Goal: Book appointment/travel/reservation

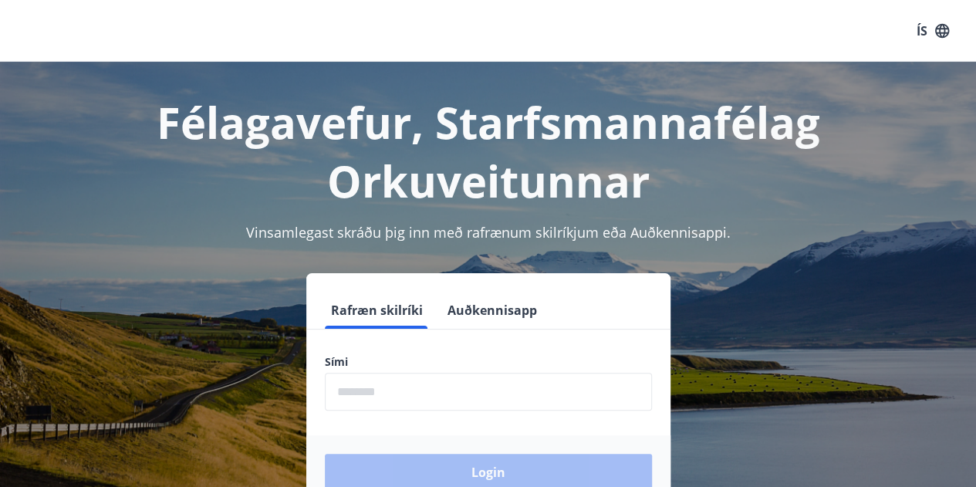
click at [400, 397] on input "phone" at bounding box center [488, 392] width 327 height 38
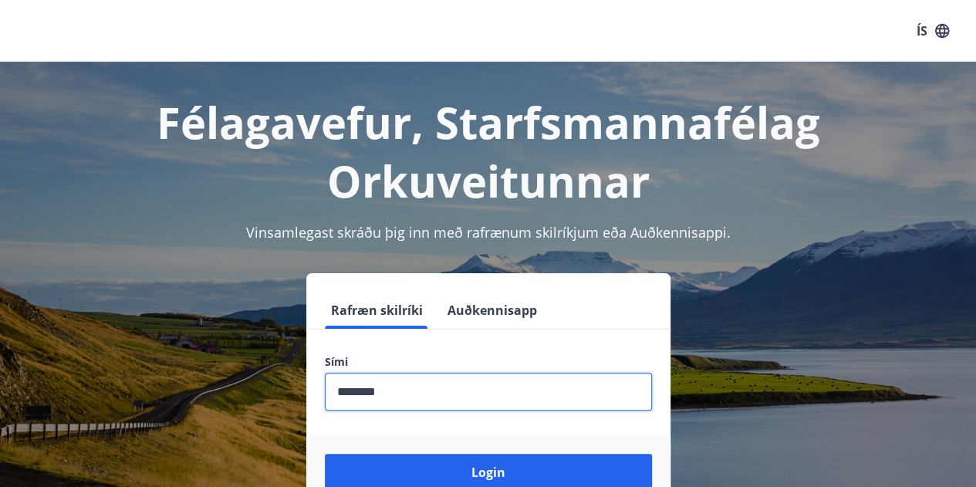
type input "********"
click at [325, 454] on button "Login" at bounding box center [488, 472] width 327 height 37
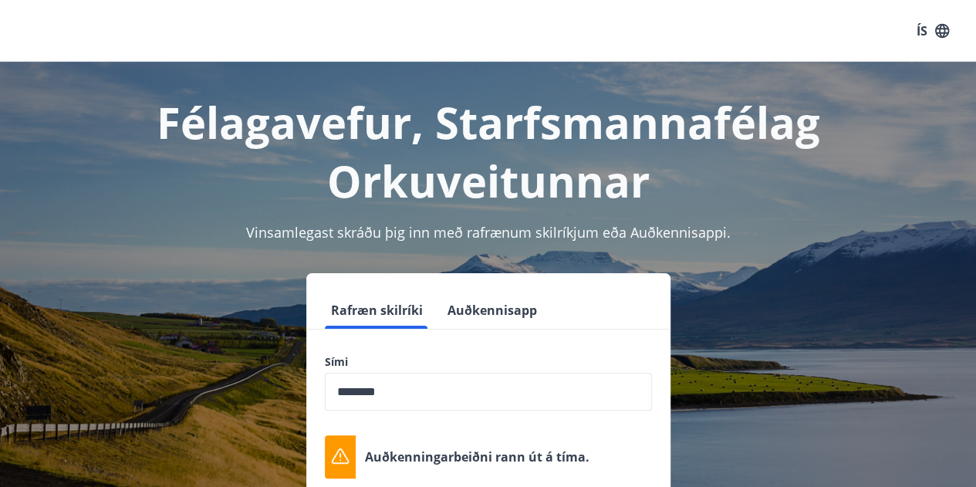
click at [450, 392] on input "phone" at bounding box center [488, 392] width 327 height 38
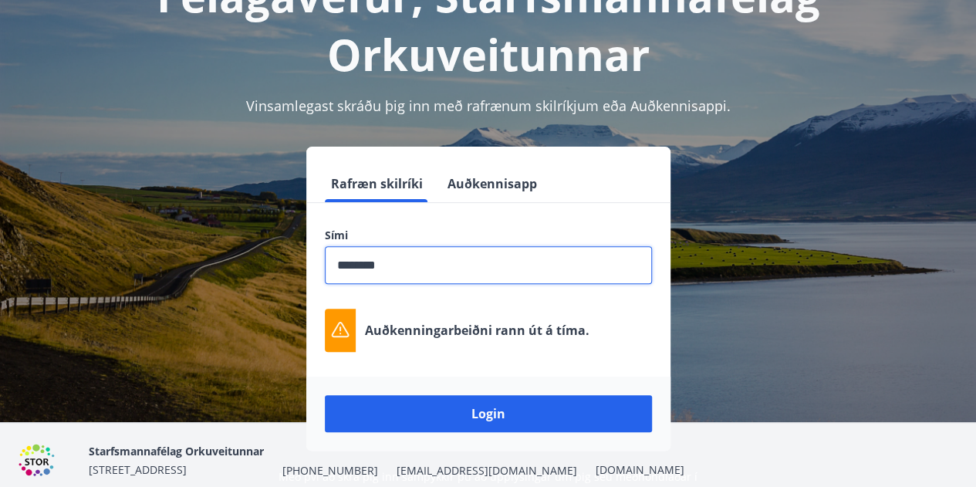
scroll to position [112, 0]
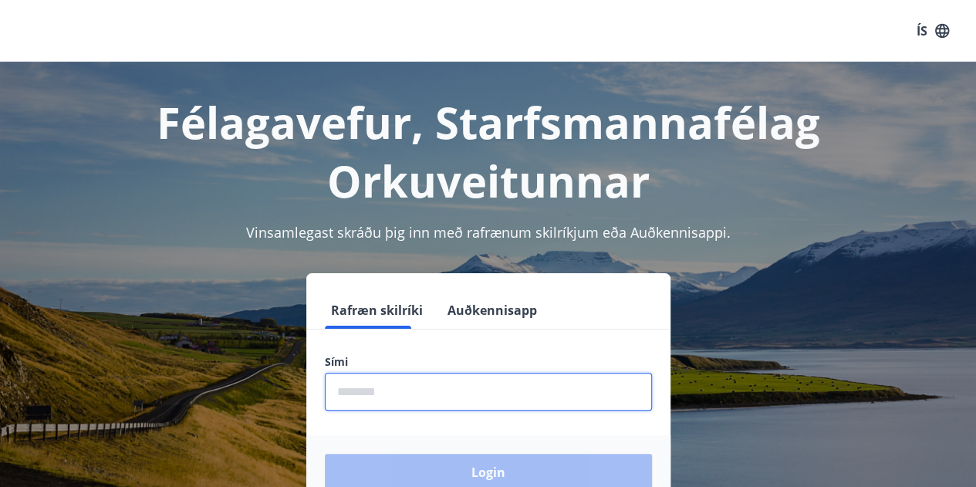
click at [378, 373] on input "phone" at bounding box center [488, 392] width 327 height 38
type input "********"
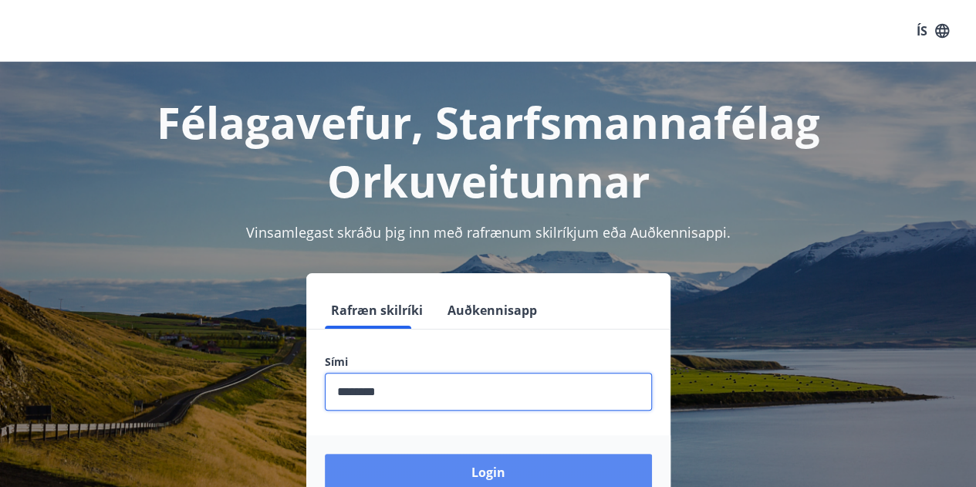
click at [460, 454] on button "Login" at bounding box center [488, 472] width 327 height 37
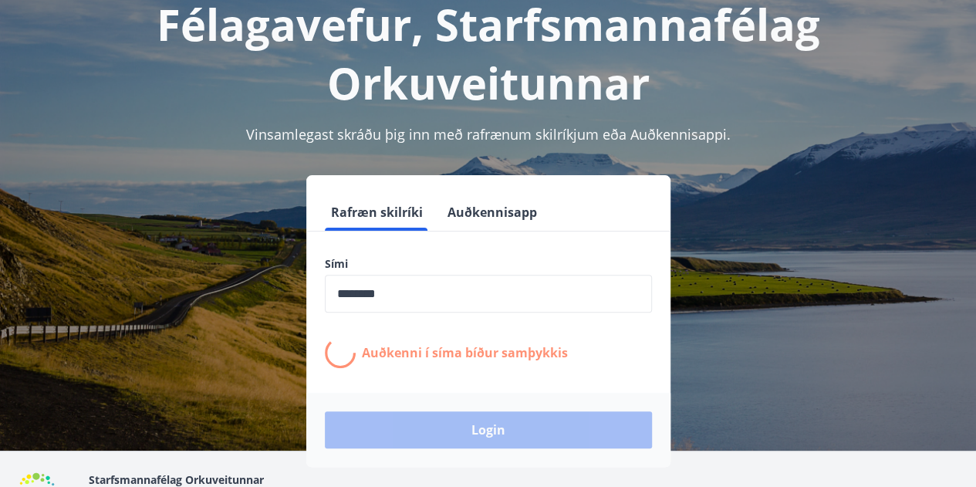
scroll to position [154, 0]
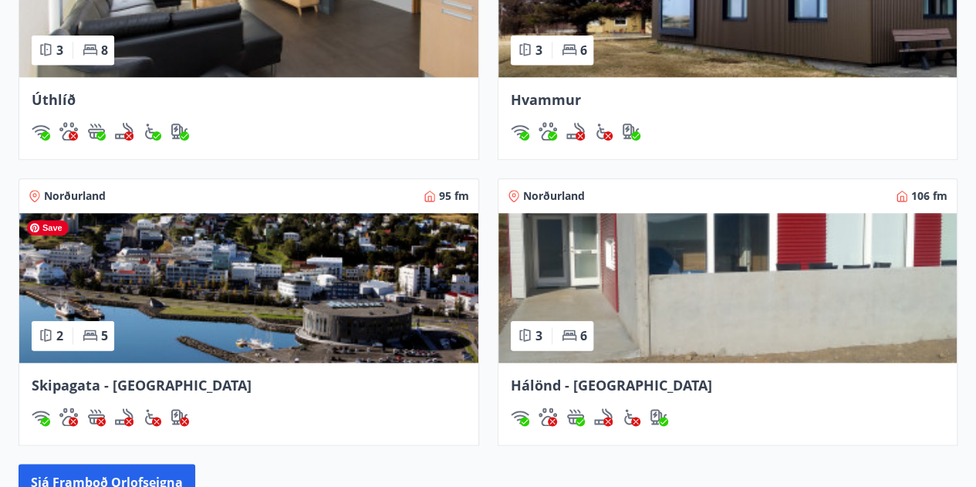
scroll to position [771, 0]
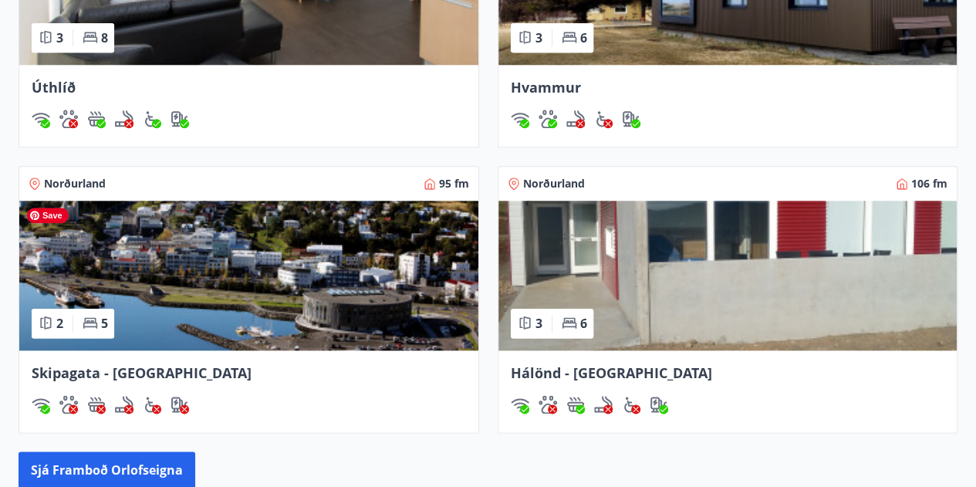
click at [288, 280] on img at bounding box center [248, 276] width 459 height 150
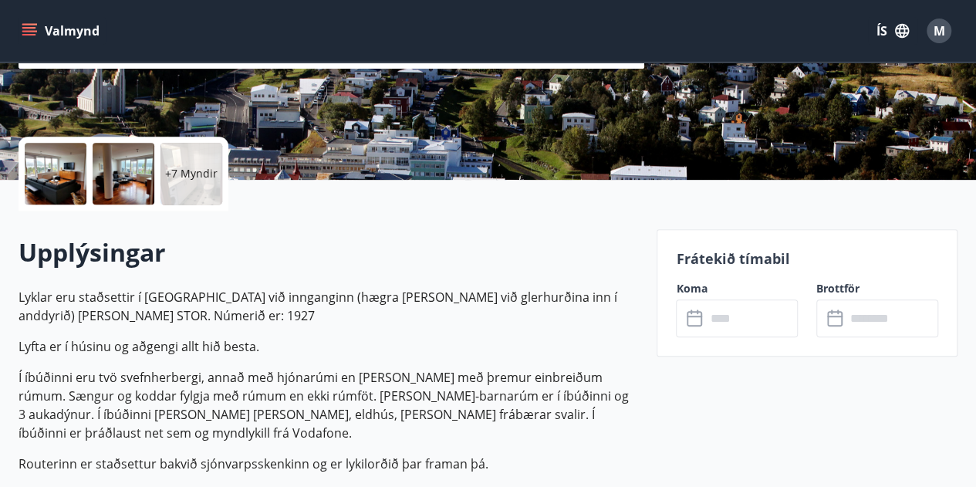
scroll to position [309, 0]
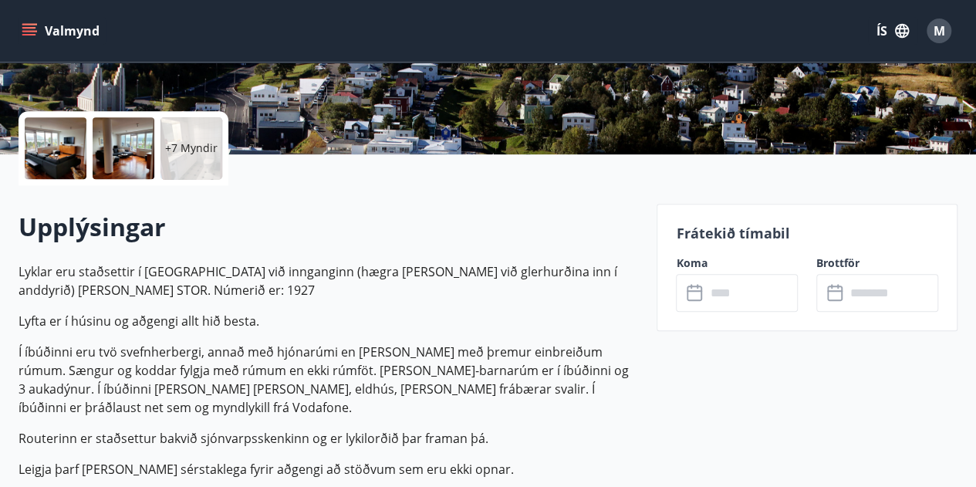
click at [751, 300] on input "text" at bounding box center [751, 293] width 93 height 38
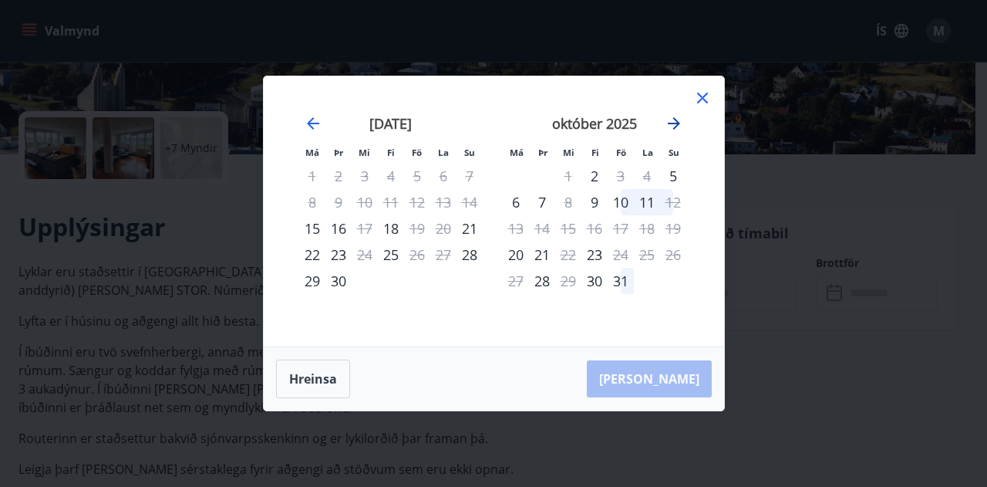
click at [679, 123] on icon "Move forward to switch to the next month." at bounding box center [674, 123] width 12 height 12
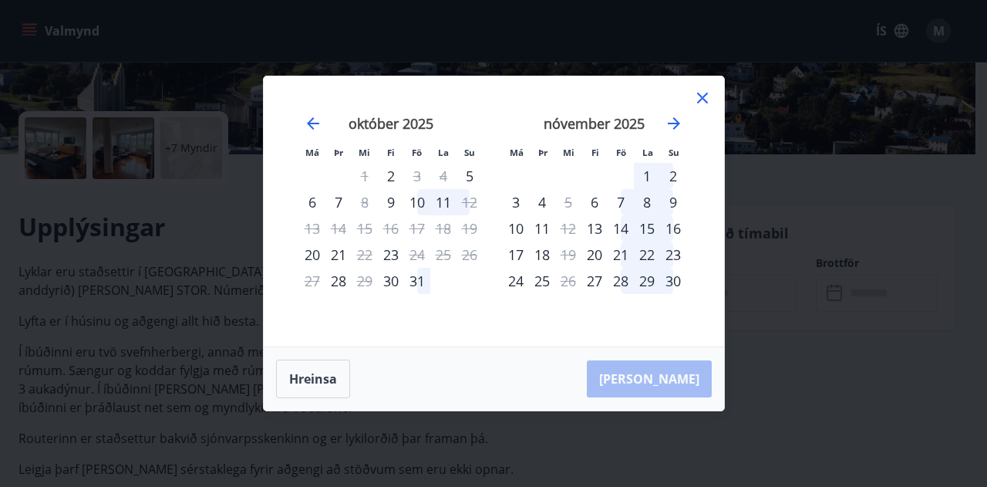
click at [413, 285] on div "31" at bounding box center [417, 281] width 26 height 26
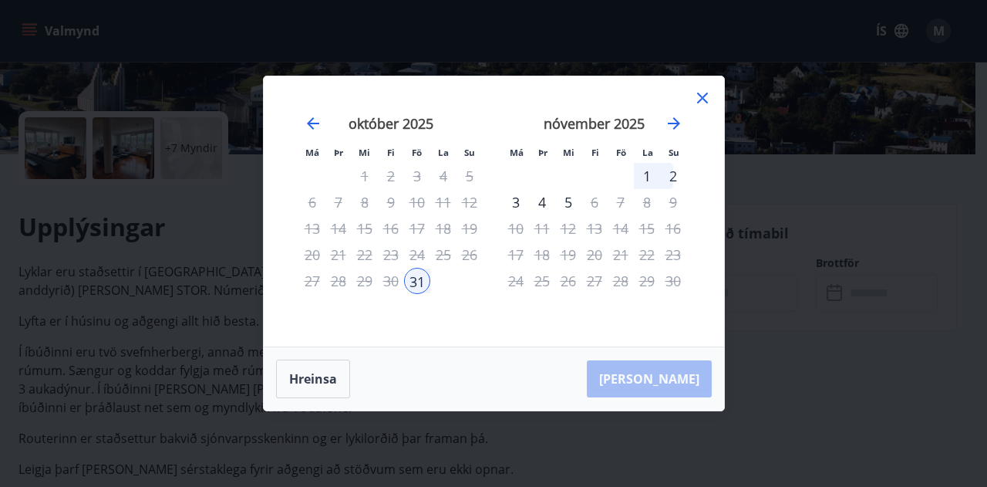
click at [673, 178] on div "2" at bounding box center [673, 176] width 26 height 26
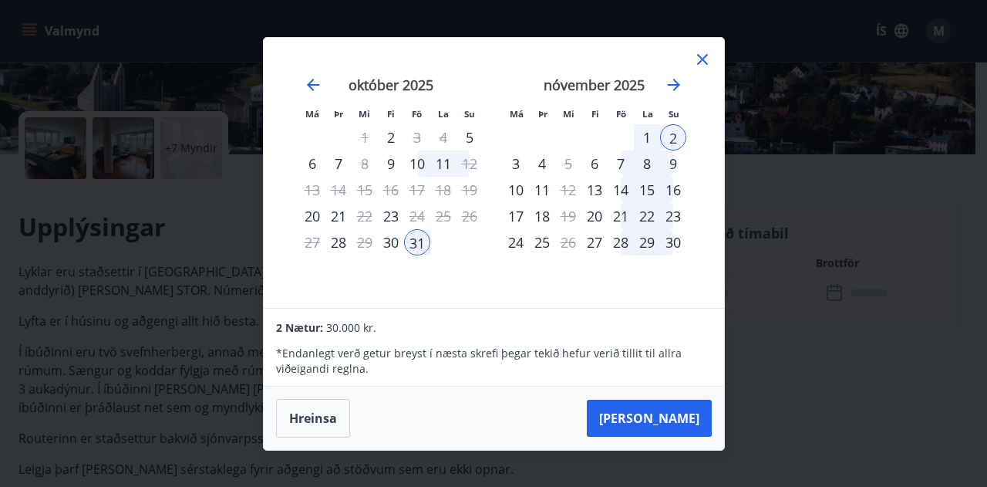
click at [687, 417] on button "[PERSON_NAME]" at bounding box center [649, 418] width 125 height 37
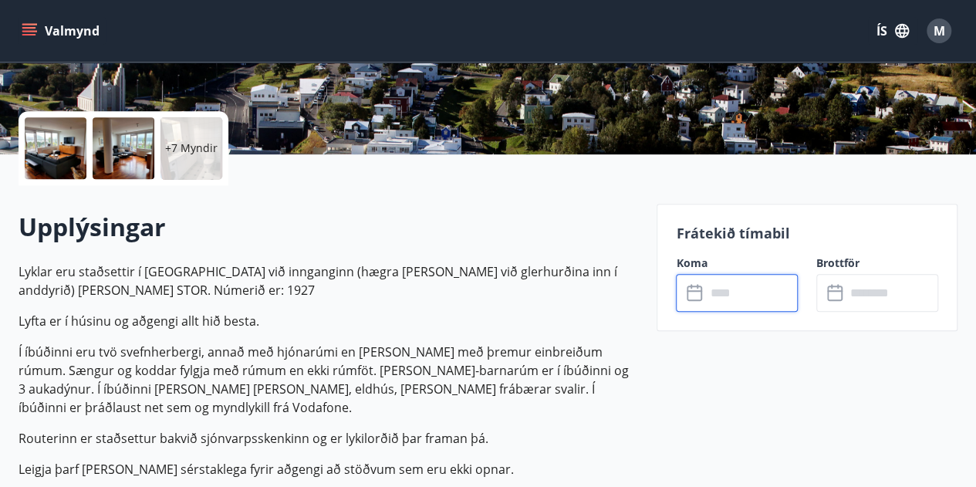
type input "******"
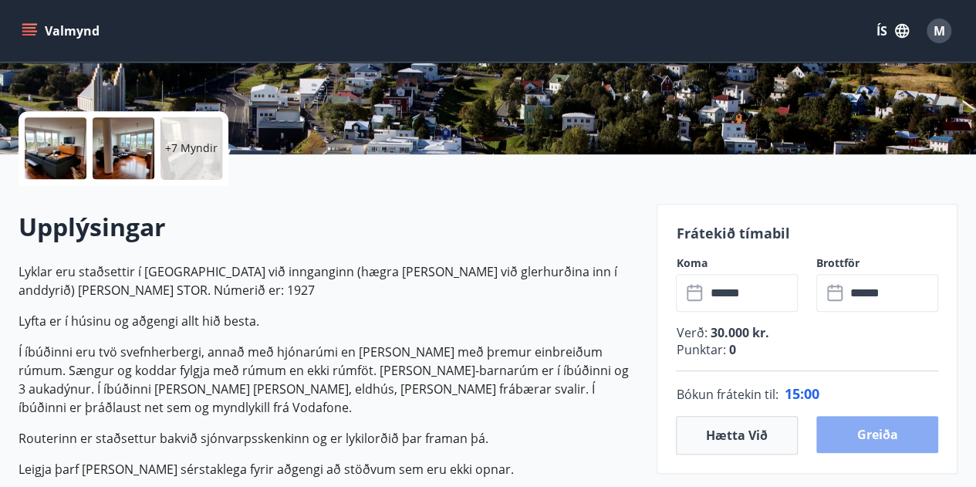
click at [882, 434] on button "Greiða" at bounding box center [877, 434] width 122 height 37
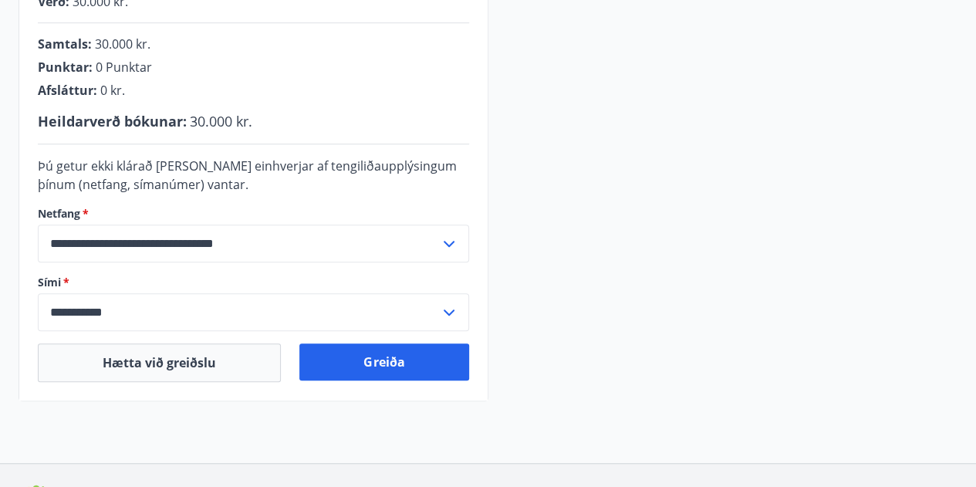
scroll to position [511, 0]
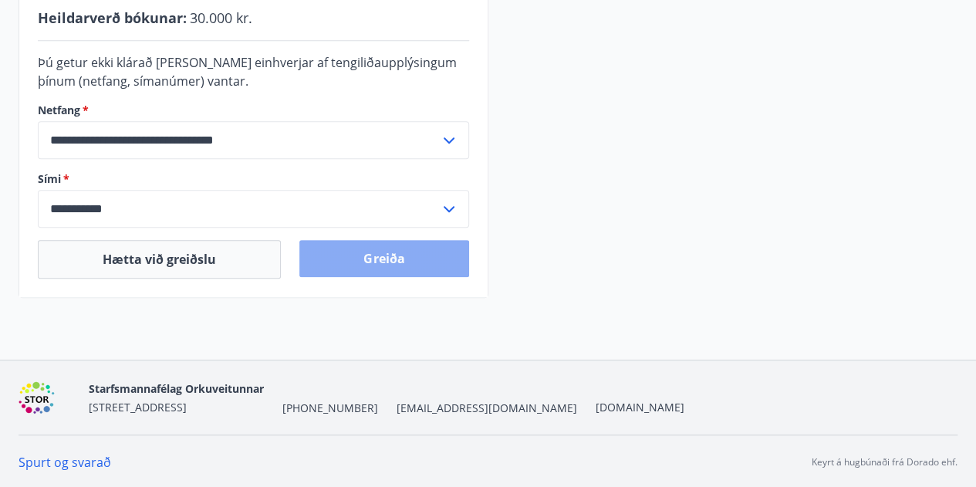
click at [393, 246] on button "Greiða" at bounding box center [383, 258] width 169 height 37
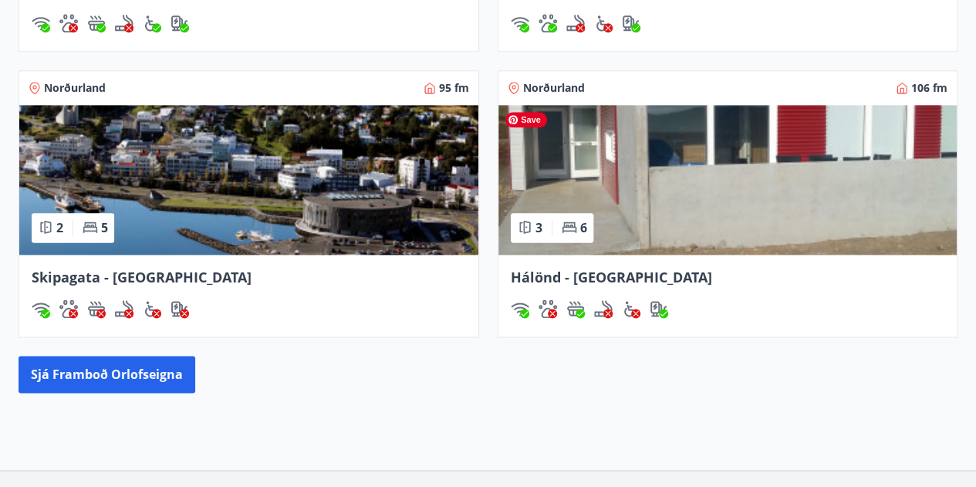
scroll to position [1003, 0]
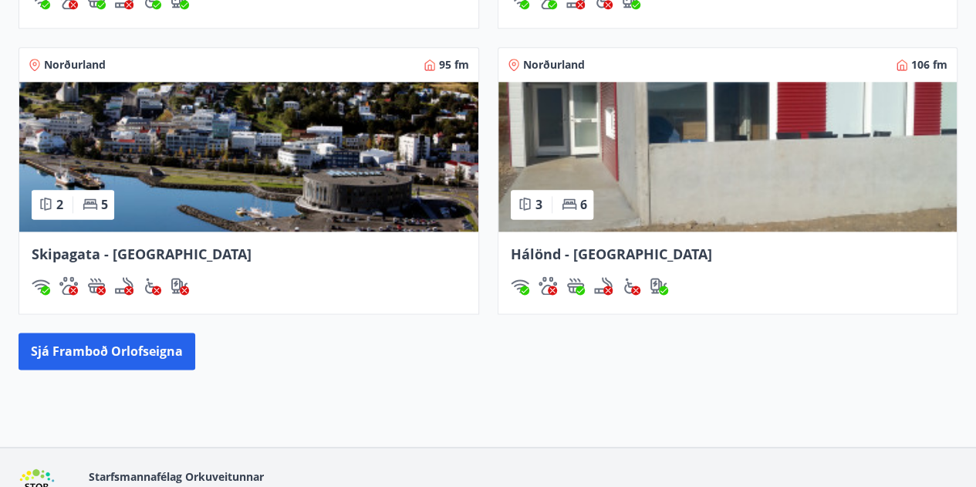
click at [557, 250] on span "Hálönd - [GEOGRAPHIC_DATA]" at bounding box center [611, 254] width 201 height 19
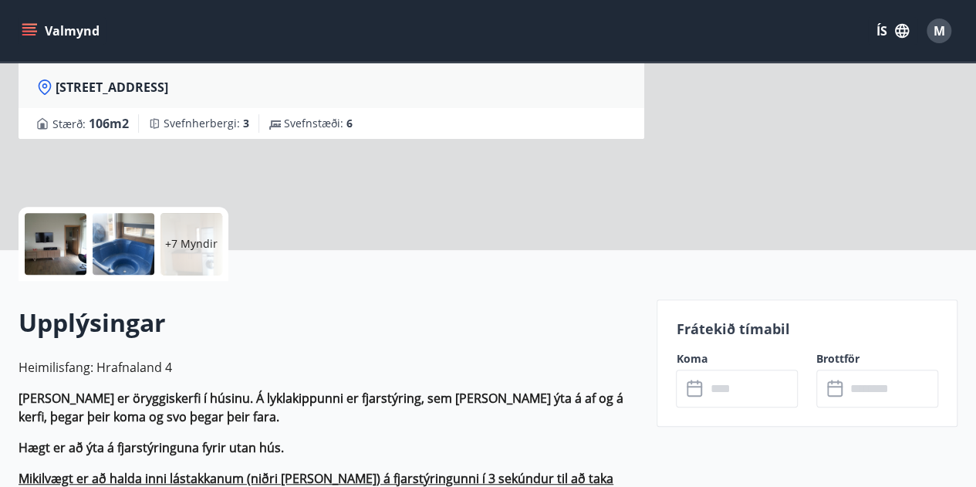
scroll to position [231, 0]
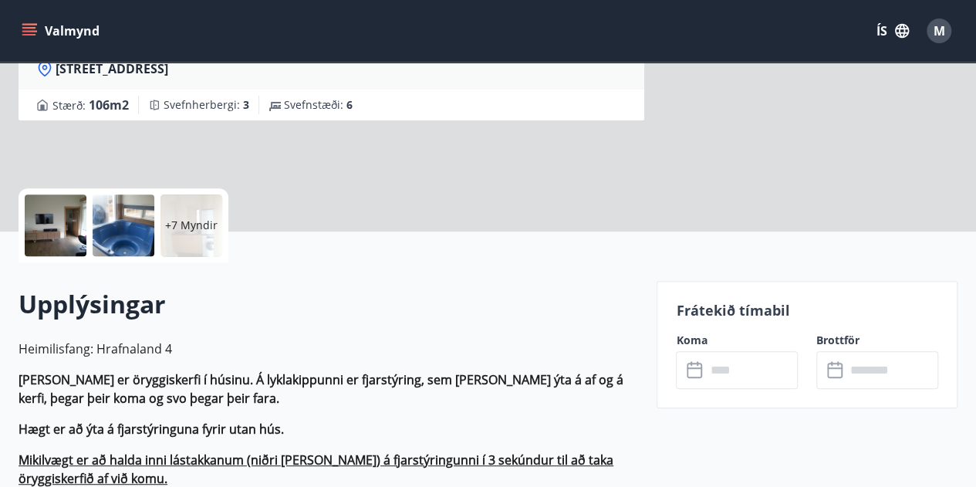
click at [713, 369] on input "text" at bounding box center [751, 370] width 93 height 38
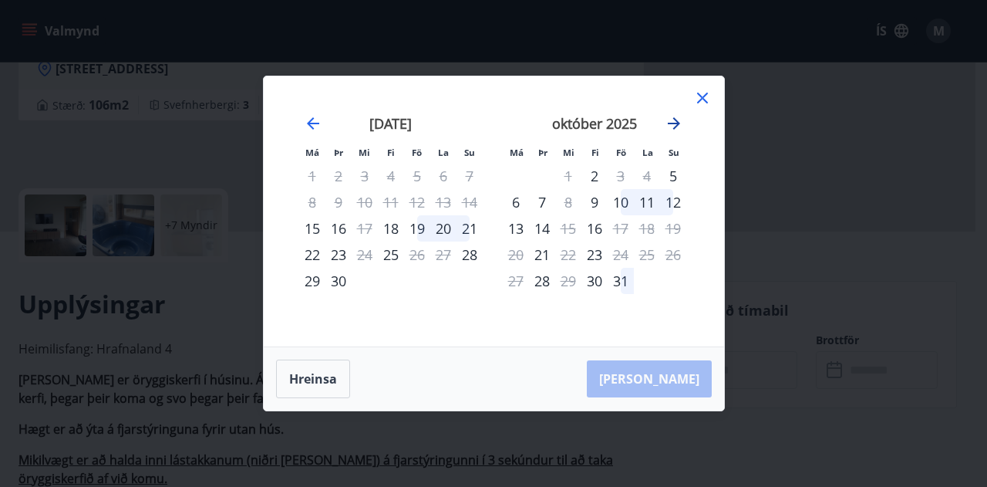
click at [677, 123] on icon "Move forward to switch to the next month." at bounding box center [674, 123] width 12 height 12
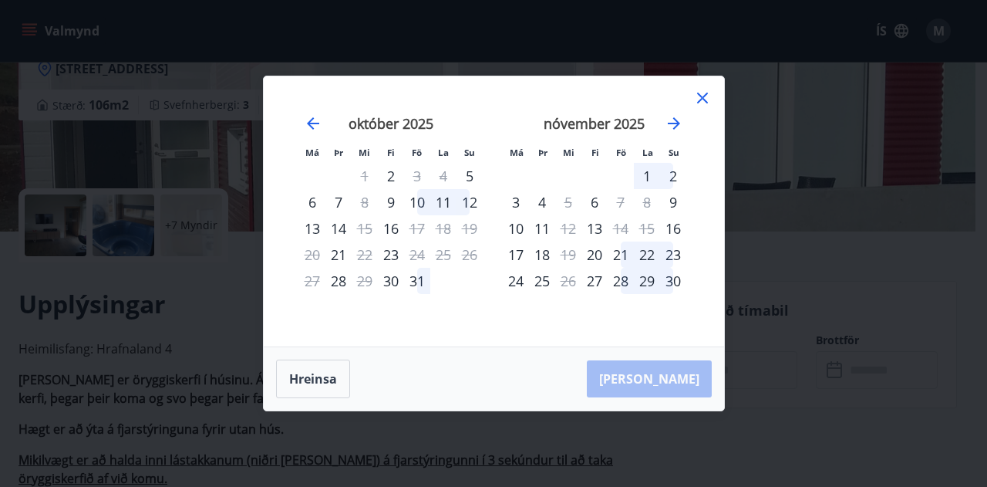
drag, startPoint x: 703, startPoint y: 96, endPoint x: 500, endPoint y: 212, distance: 233.9
click at [703, 96] on icon at bounding box center [702, 98] width 19 height 19
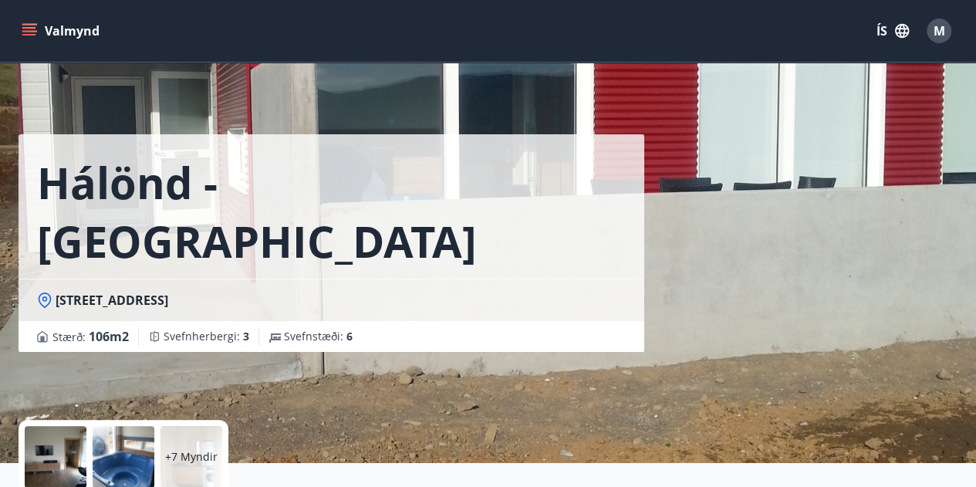
scroll to position [0, 0]
click at [799, 315] on div "Hálönd - Akureyri Hrafnaland 4 - 601 Akureyri Stærð : 106 m2 Svefnherbergi : 3 …" at bounding box center [488, 231] width 939 height 463
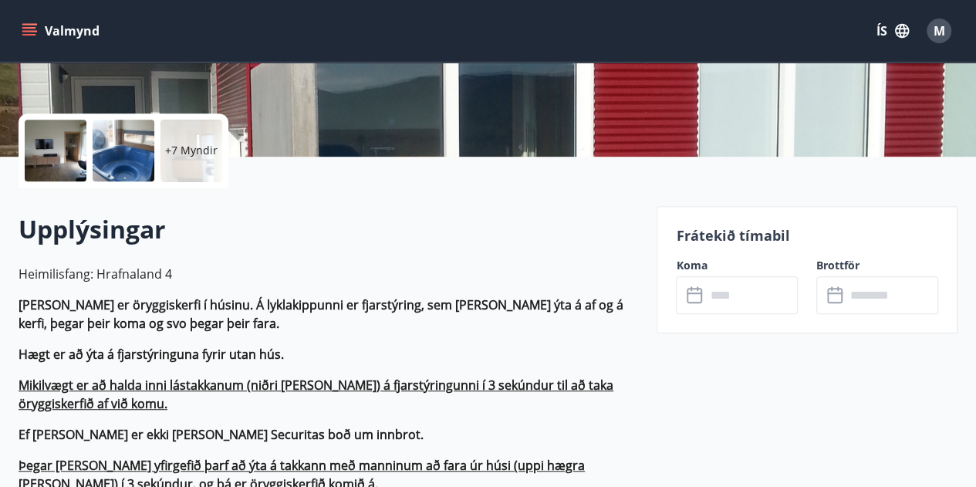
scroll to position [386, 0]
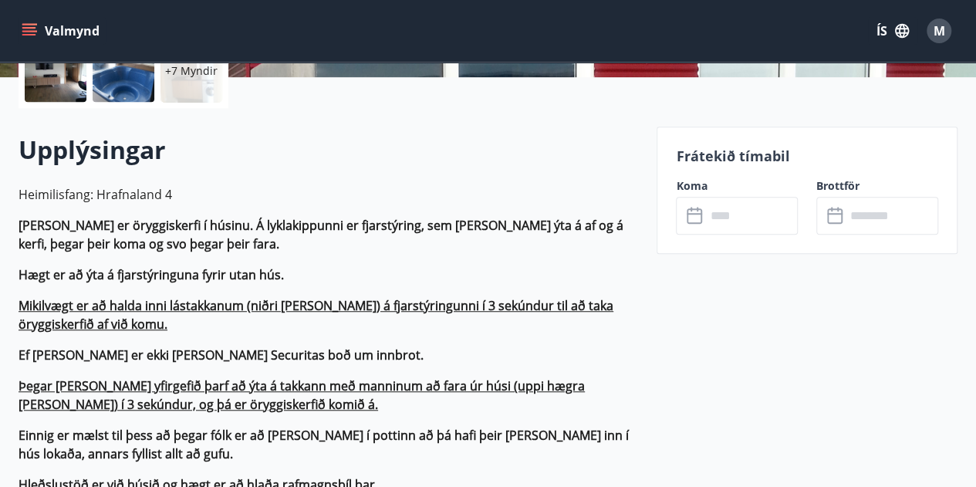
click at [707, 216] on input "text" at bounding box center [751, 216] width 93 height 38
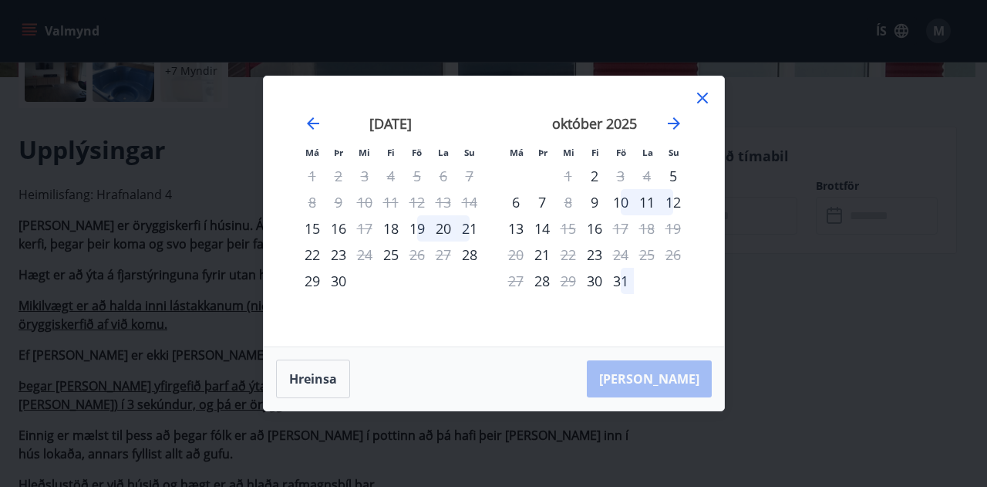
click at [622, 282] on div "31" at bounding box center [621, 281] width 26 height 26
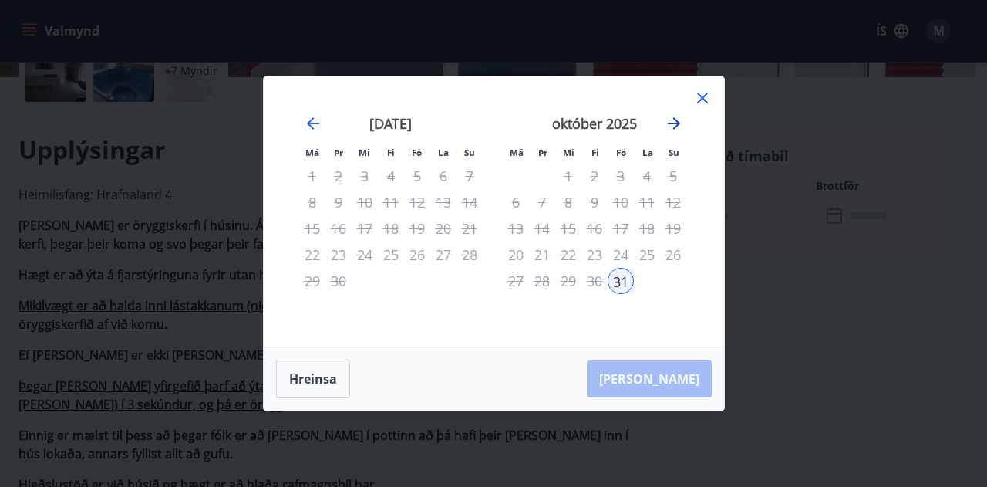
click at [670, 121] on icon "Move forward to switch to the next month." at bounding box center [674, 123] width 19 height 19
click at [671, 175] on div "2" at bounding box center [673, 176] width 26 height 26
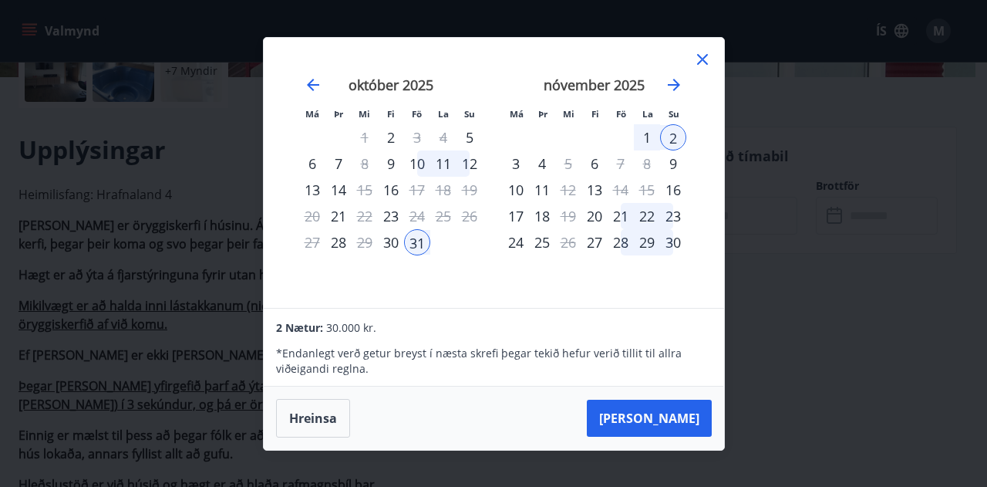
click at [834, 317] on div "Má Þr Mi Fi Fö La Su Má Þr Mi Fi Fö La Su september 2025 1 2 3 4 5 6 7 8 9 10 1…" at bounding box center [493, 243] width 987 height 487
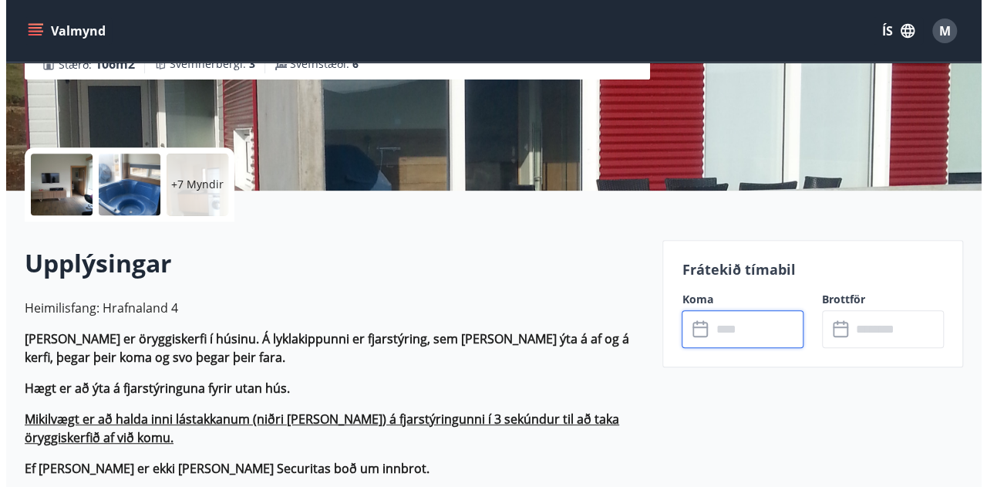
scroll to position [231, 0]
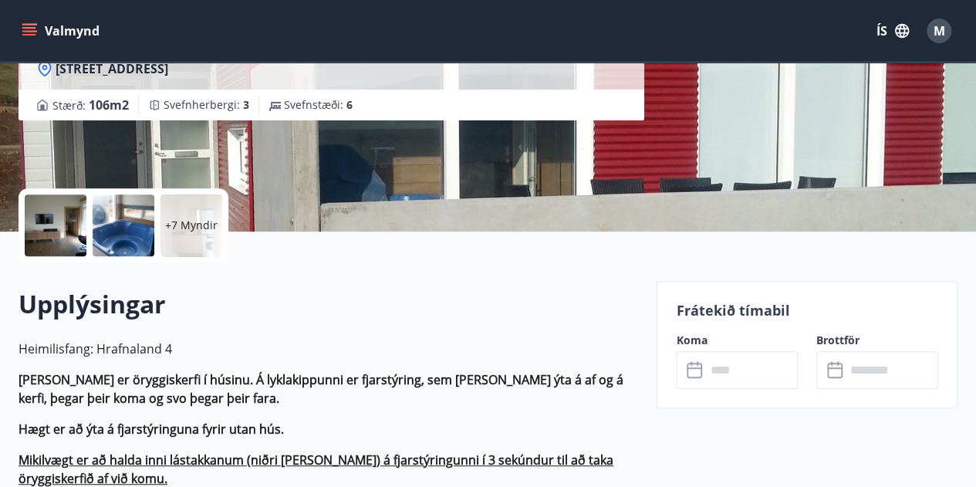
click at [53, 222] on div at bounding box center [56, 225] width 62 height 62
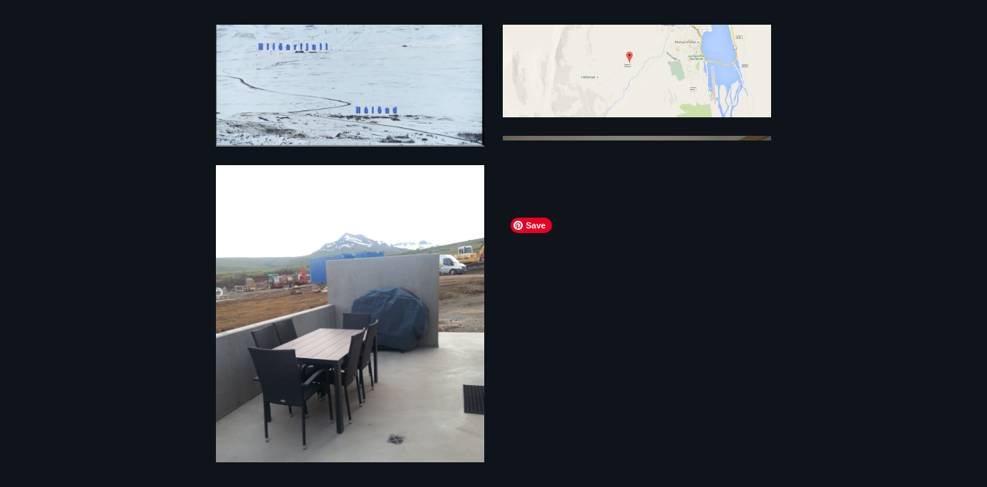
scroll to position [147, 0]
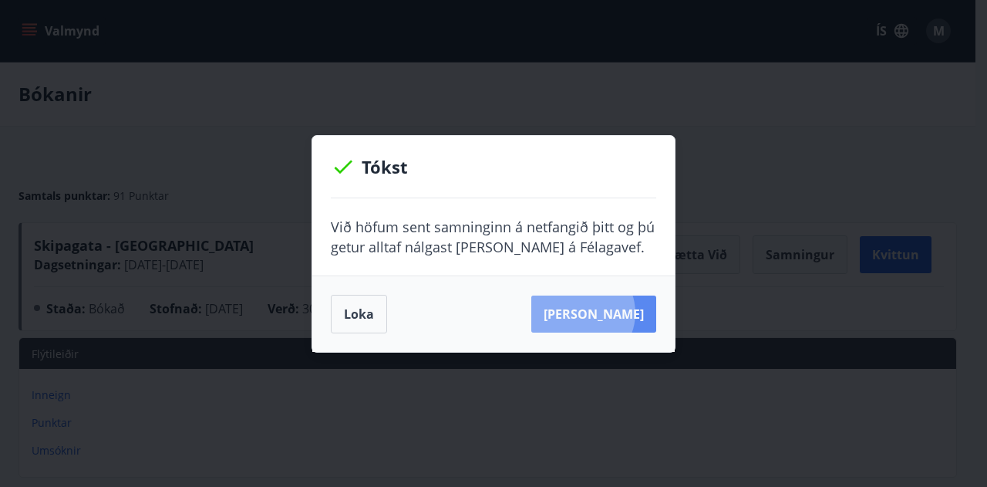
click at [603, 312] on button "[PERSON_NAME]" at bounding box center [593, 313] width 125 height 37
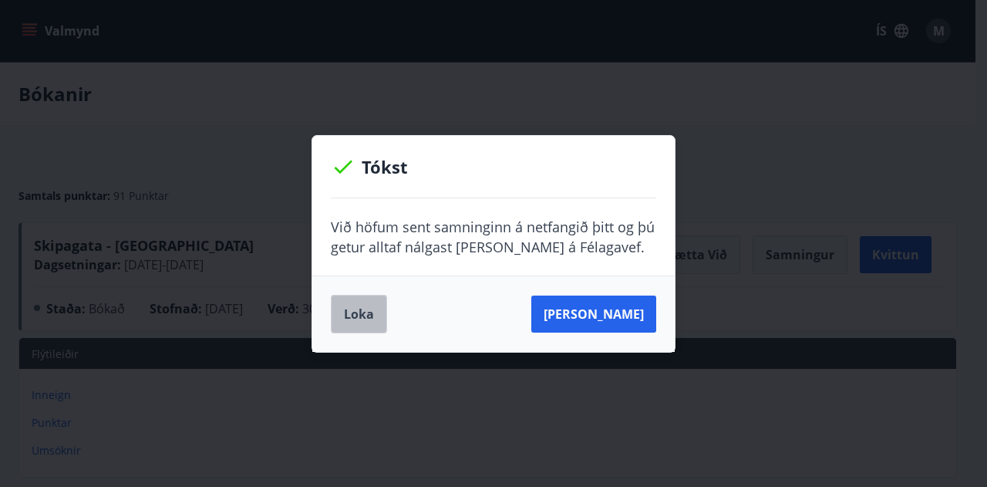
click at [360, 315] on button "Loka" at bounding box center [359, 314] width 56 height 39
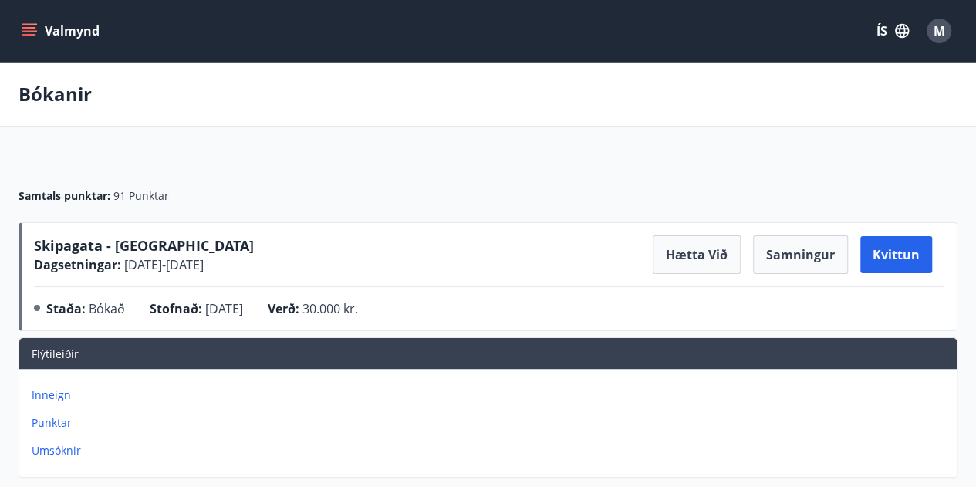
click at [69, 32] on button "Valmynd" at bounding box center [62, 31] width 87 height 28
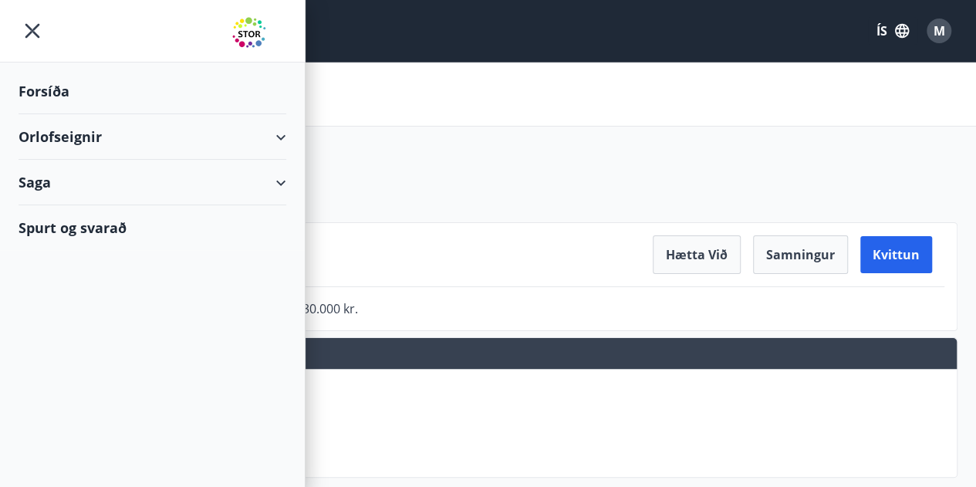
click at [60, 138] on div "Orlofseignir" at bounding box center [153, 137] width 268 height 46
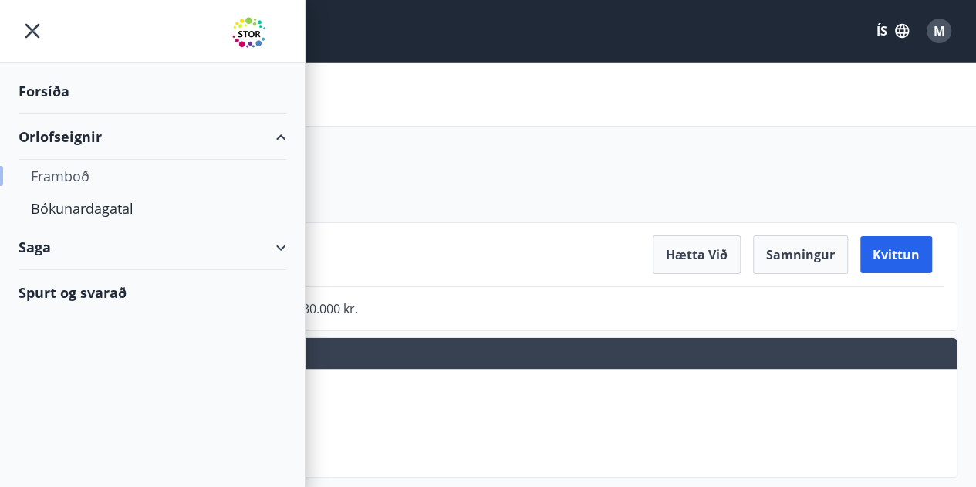
click at [68, 172] on div "Framboð" at bounding box center [152, 176] width 243 height 32
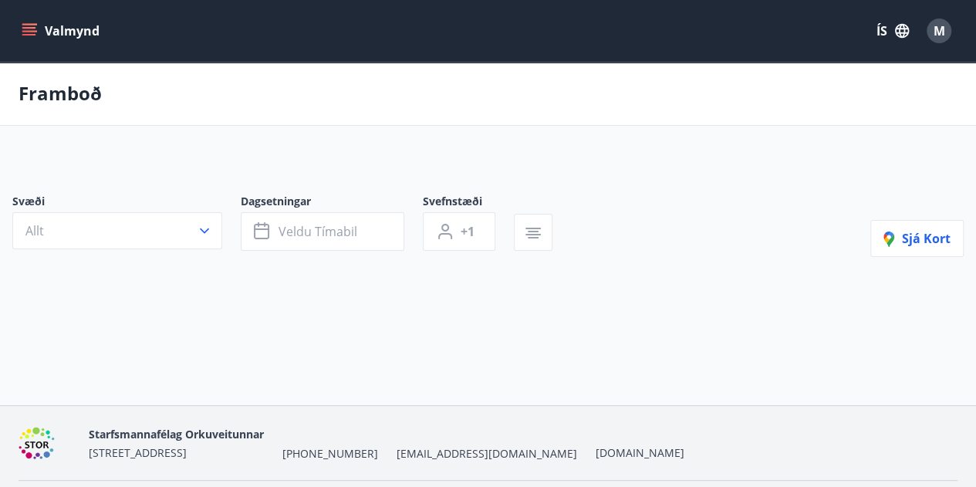
click at [96, 240] on button "Allt" at bounding box center [117, 230] width 210 height 37
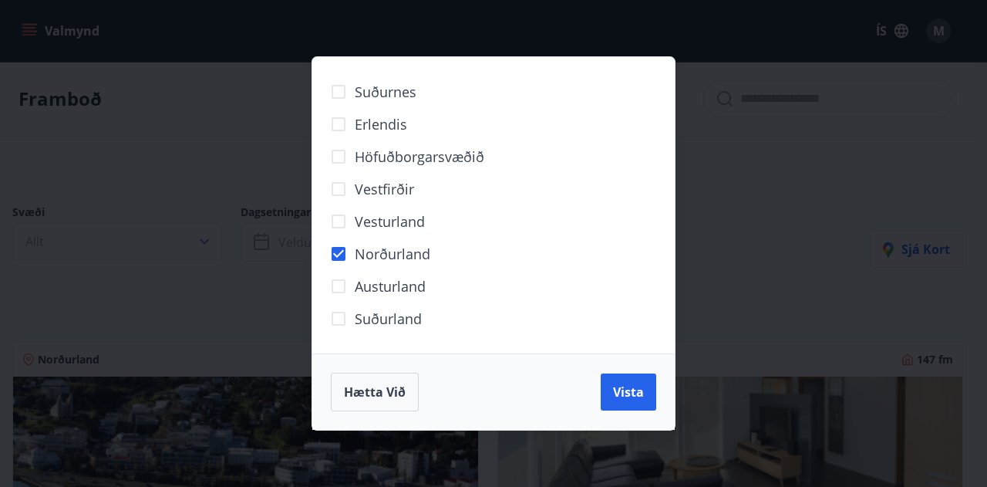
click at [637, 390] on span "Vista" at bounding box center [628, 391] width 31 height 17
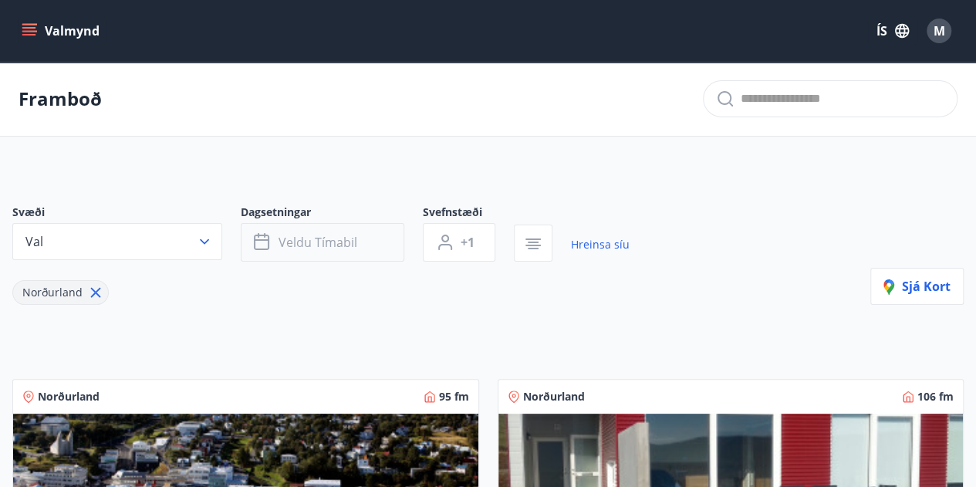
click at [305, 227] on button "Veldu tímabil" at bounding box center [323, 242] width 164 height 39
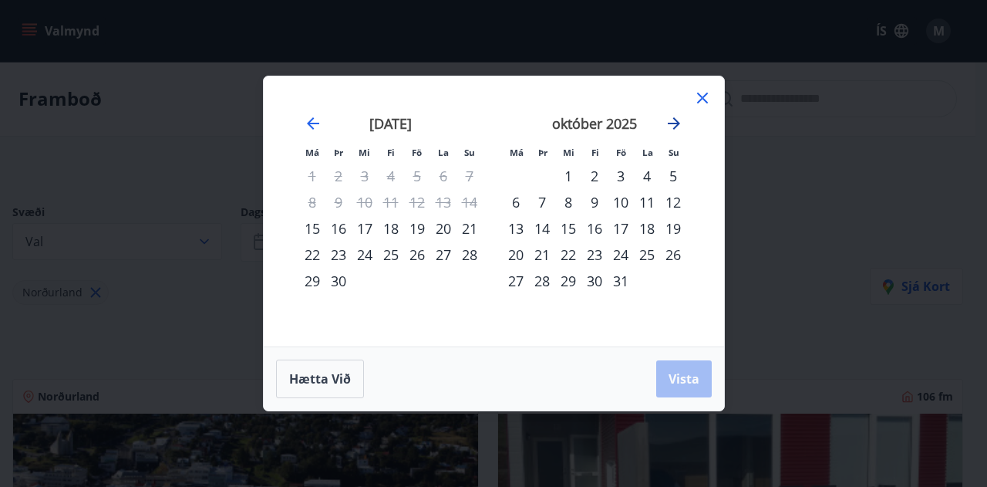
click at [676, 125] on icon "Move forward to switch to the next month." at bounding box center [674, 123] width 19 height 19
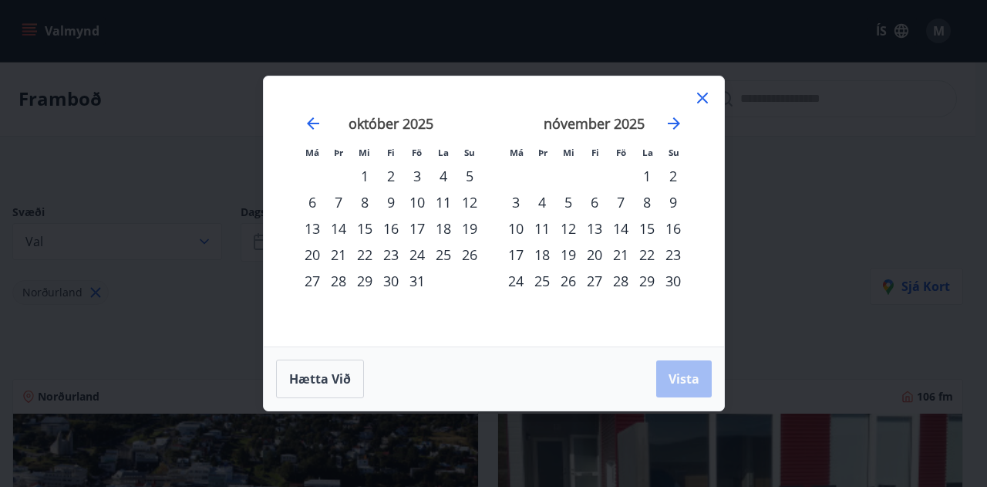
click at [620, 284] on div "28" at bounding box center [621, 281] width 26 height 26
click at [670, 285] on div "30" at bounding box center [673, 281] width 26 height 26
click at [690, 362] on button "Vista" at bounding box center [684, 378] width 56 height 37
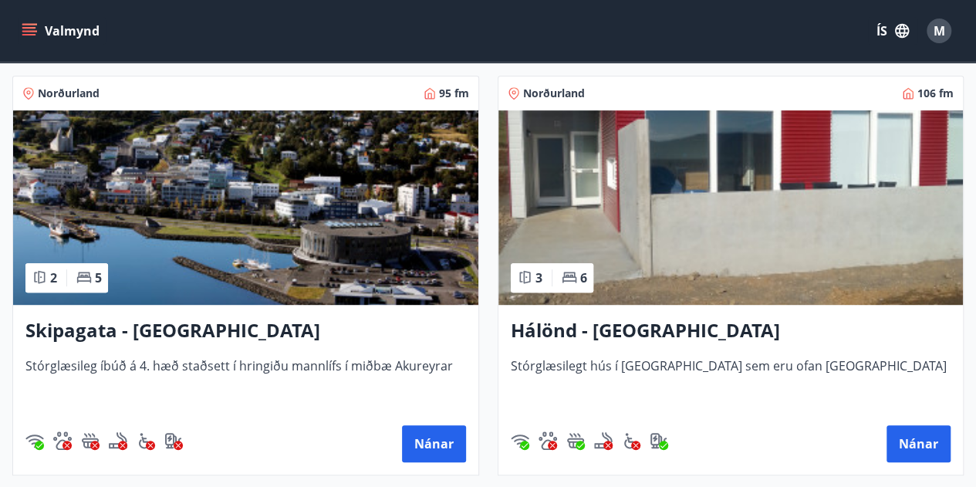
scroll to position [309, 0]
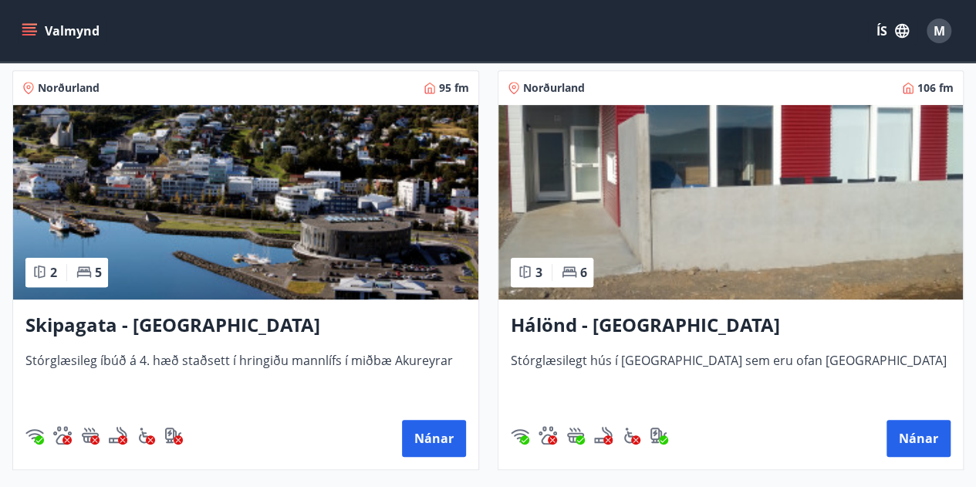
click at [96, 323] on h3 "Skipagata - [GEOGRAPHIC_DATA]" at bounding box center [245, 326] width 440 height 28
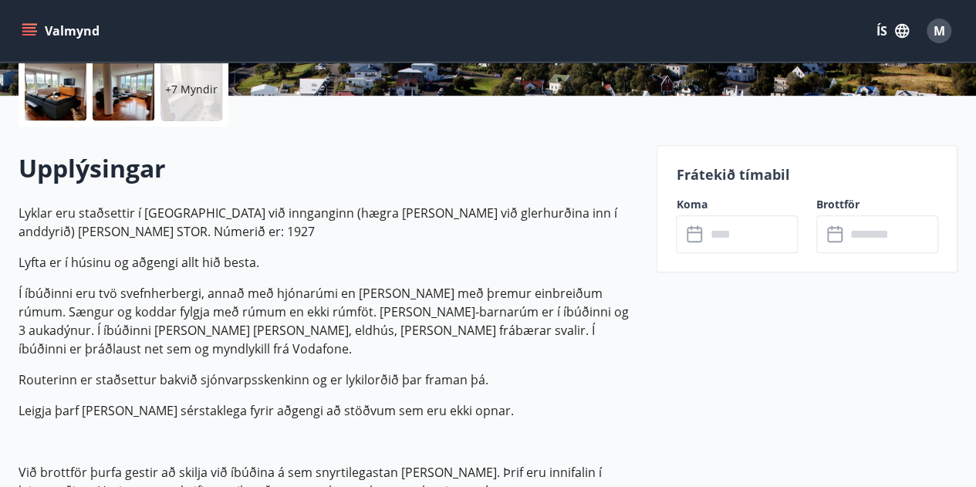
scroll to position [231, 0]
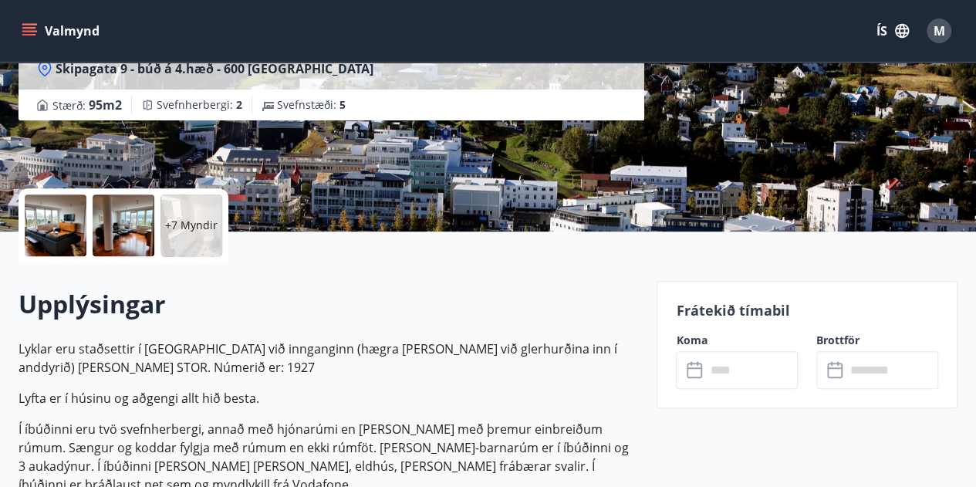
click at [754, 365] on input "text" at bounding box center [751, 370] width 93 height 38
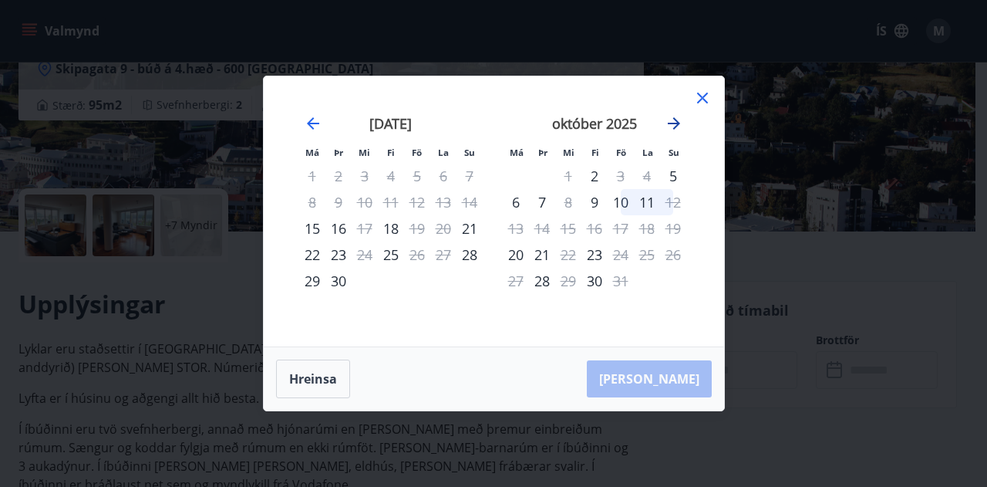
click at [674, 115] on icon "Move forward to switch to the next month." at bounding box center [674, 123] width 19 height 19
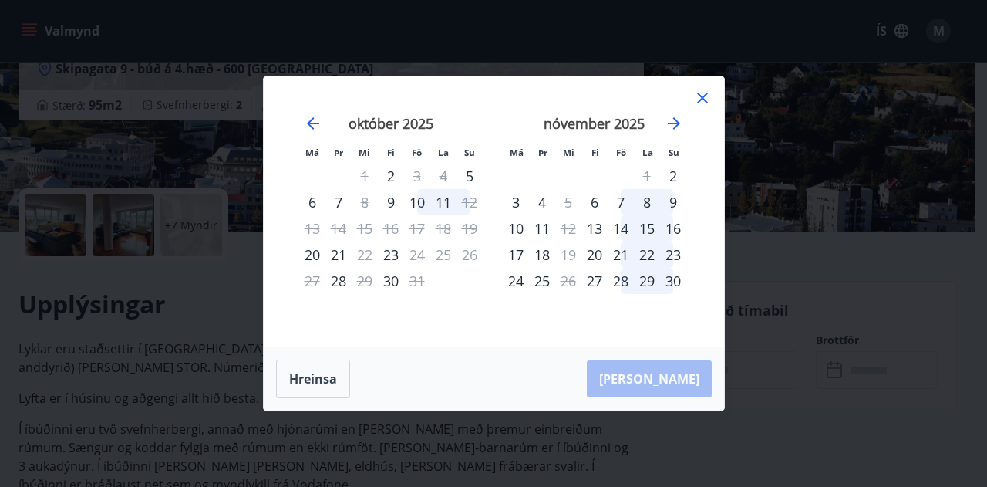
click at [627, 283] on div "28" at bounding box center [621, 281] width 26 height 26
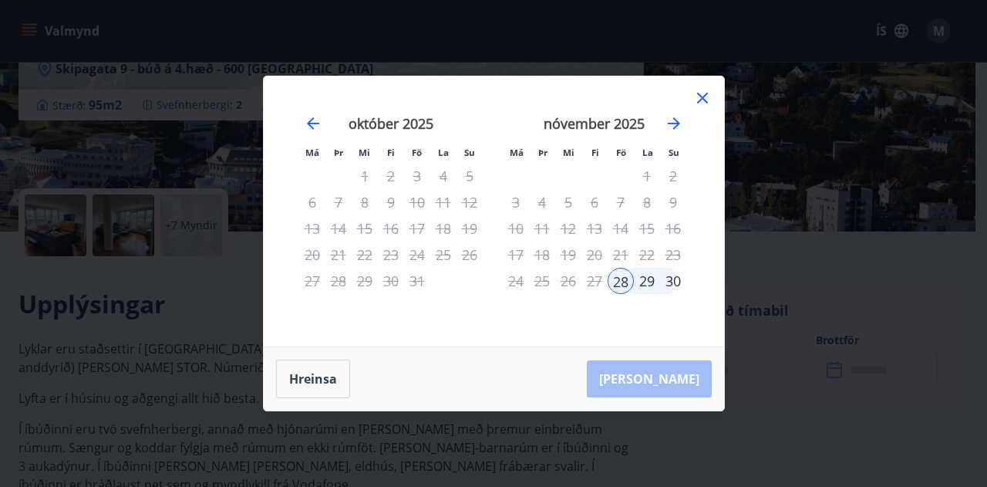
click at [668, 280] on div "30" at bounding box center [673, 281] width 26 height 26
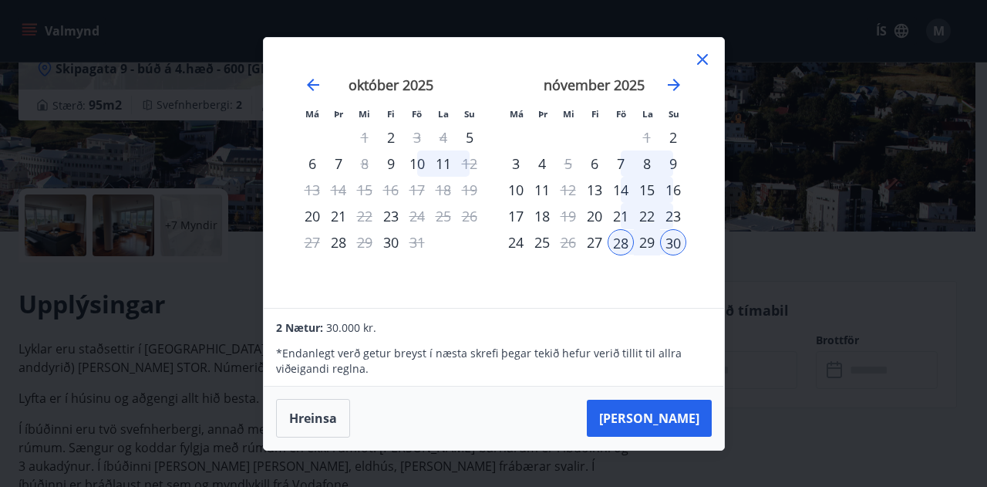
click at [707, 64] on icon at bounding box center [702, 59] width 11 height 11
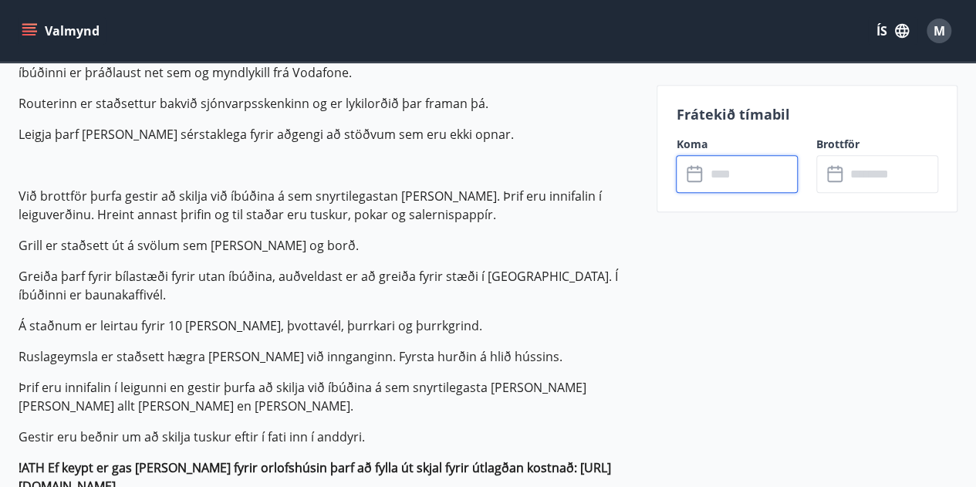
scroll to position [1003, 0]
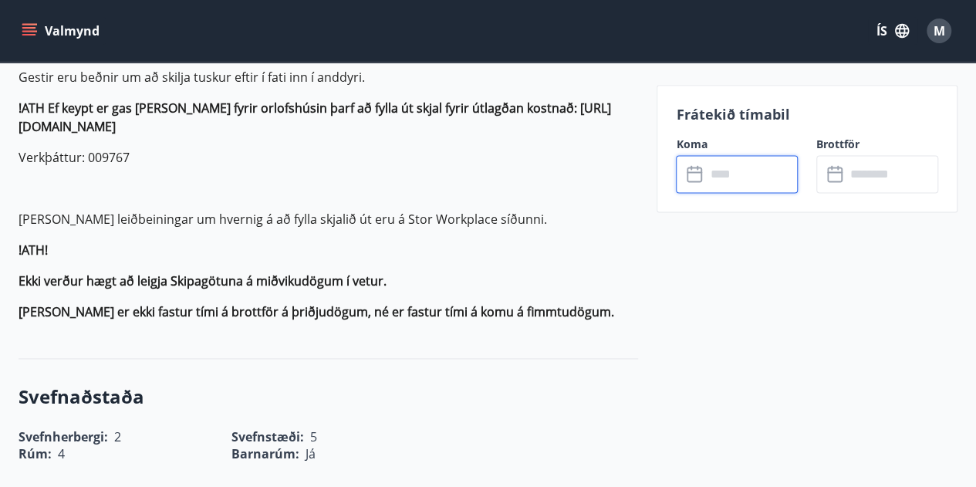
click at [726, 163] on input "text" at bounding box center [751, 174] width 93 height 38
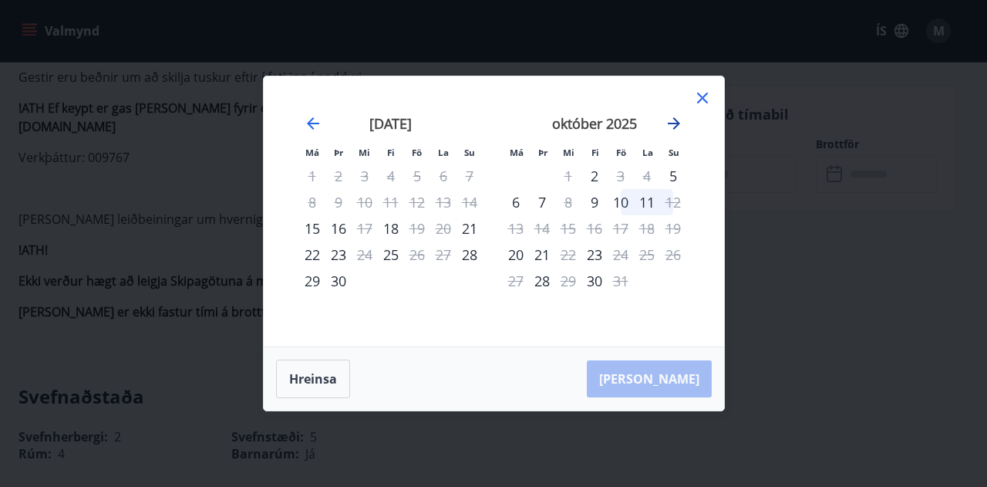
click at [672, 123] on icon "Move forward to switch to the next month." at bounding box center [674, 123] width 12 height 12
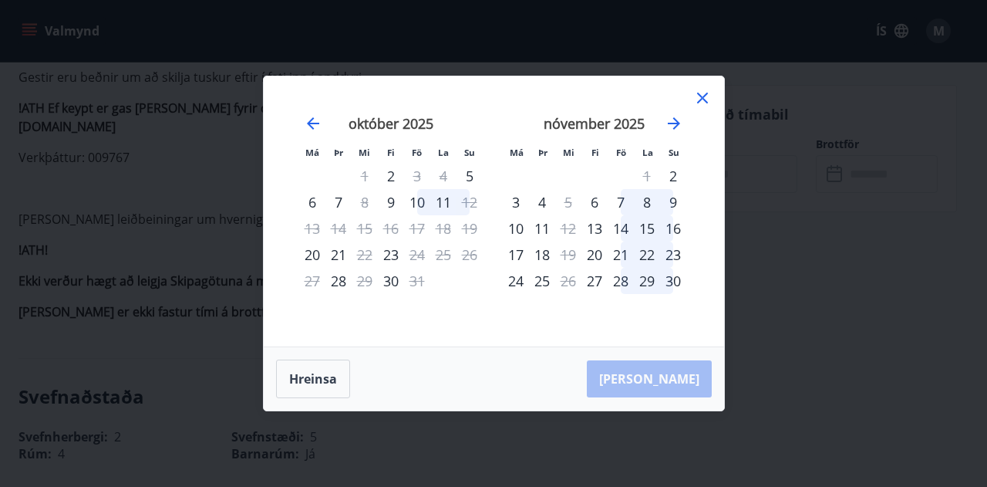
click at [624, 282] on div "28" at bounding box center [621, 281] width 26 height 26
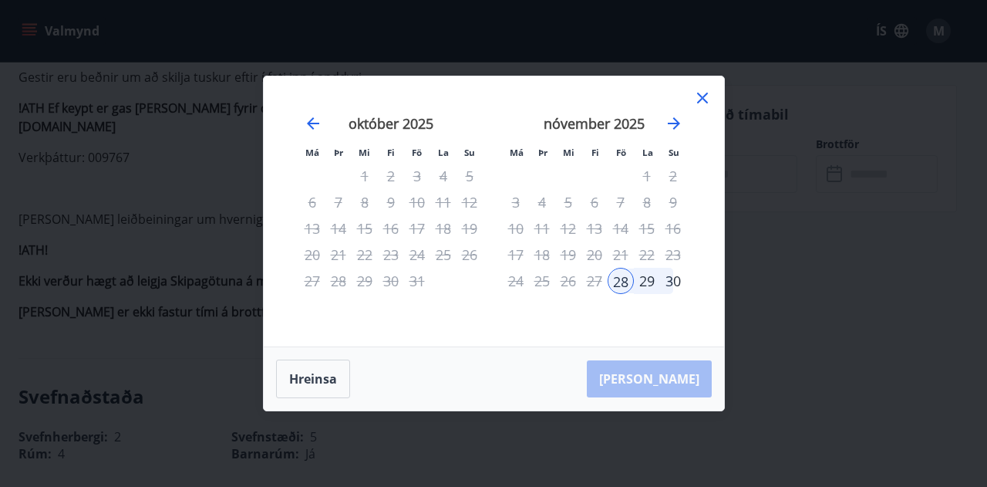
click at [672, 285] on div "30" at bounding box center [673, 281] width 26 height 26
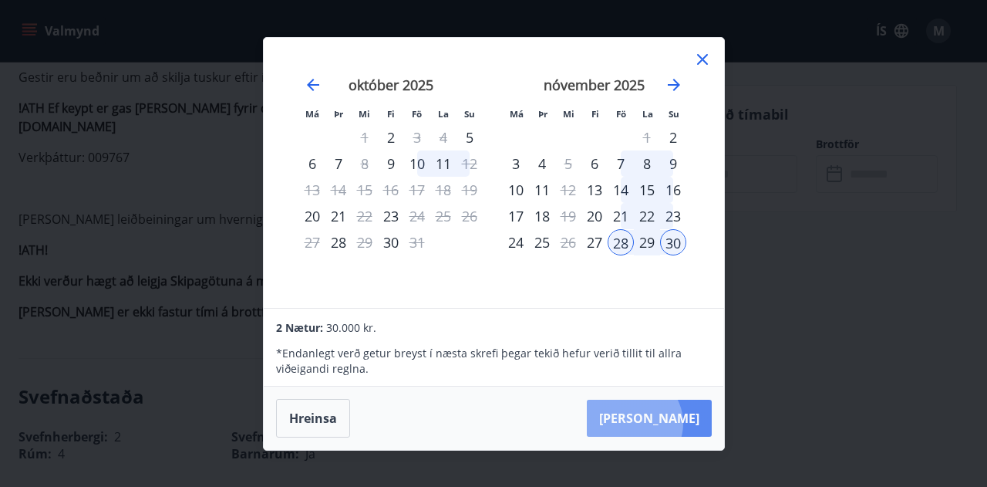
click at [680, 423] on button "Taka Frá" at bounding box center [649, 418] width 125 height 37
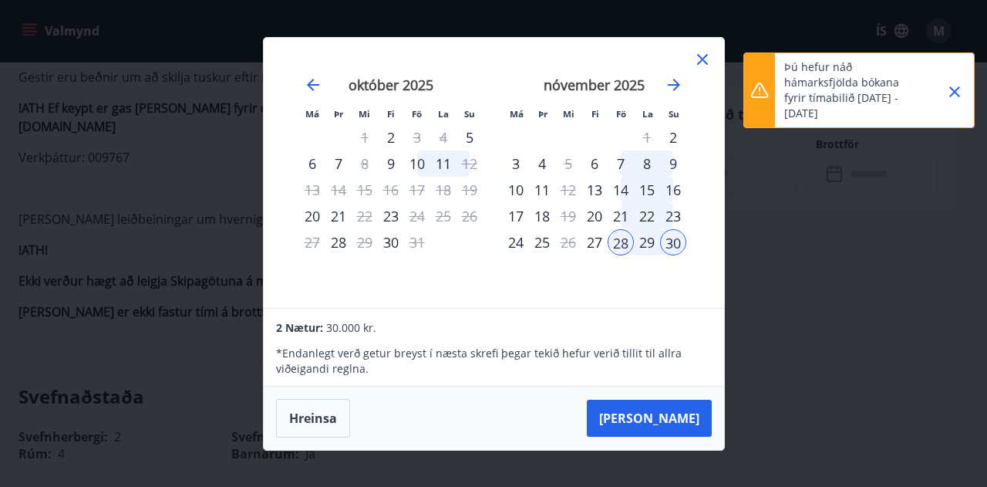
click at [956, 91] on icon "Close" at bounding box center [955, 91] width 11 height 11
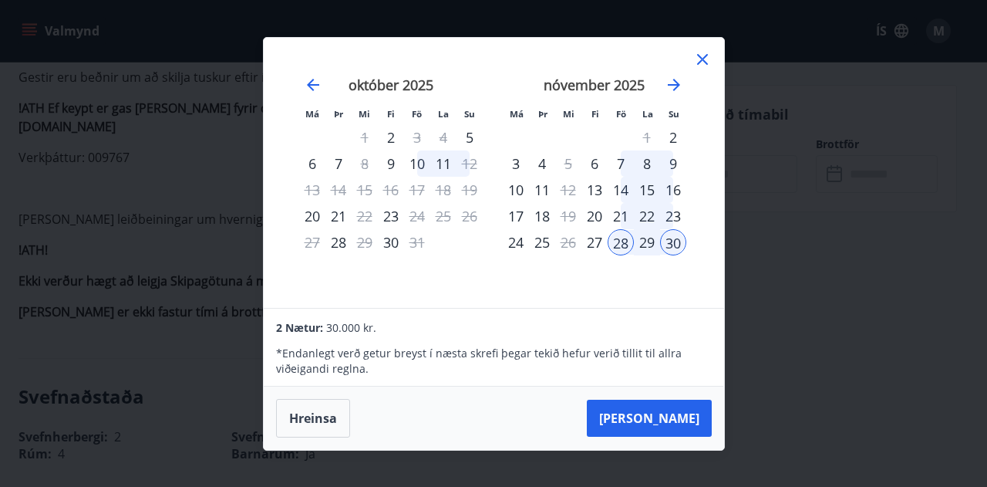
click at [707, 59] on icon at bounding box center [702, 59] width 19 height 19
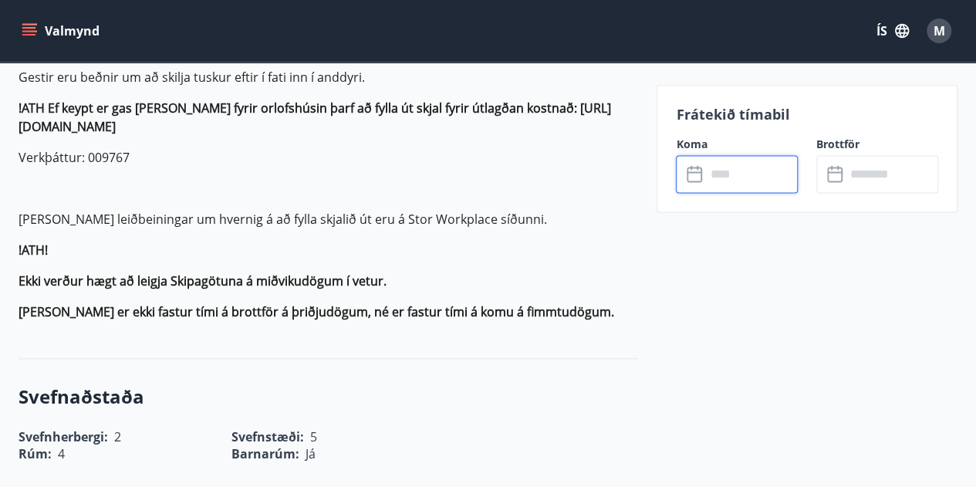
click at [745, 173] on input "text" at bounding box center [751, 174] width 93 height 38
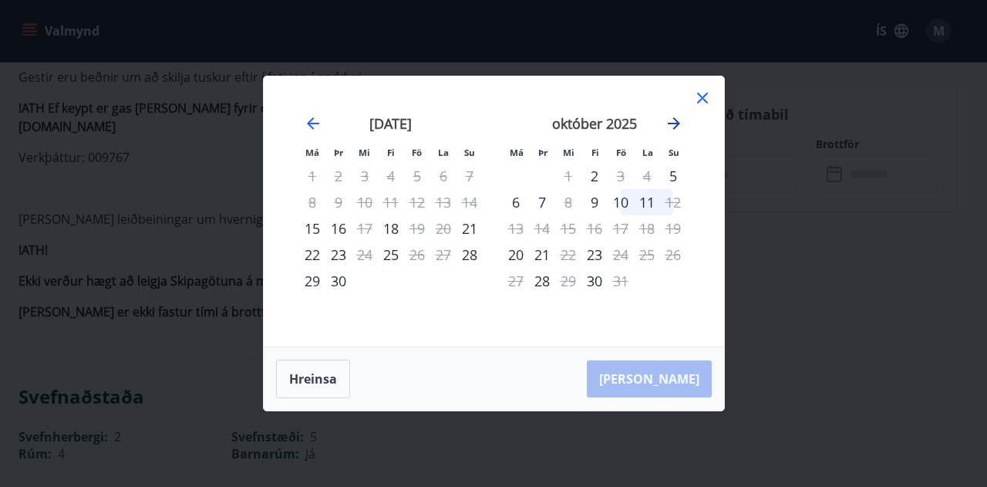
click at [676, 118] on icon "Move forward to switch to the next month." at bounding box center [674, 123] width 19 height 19
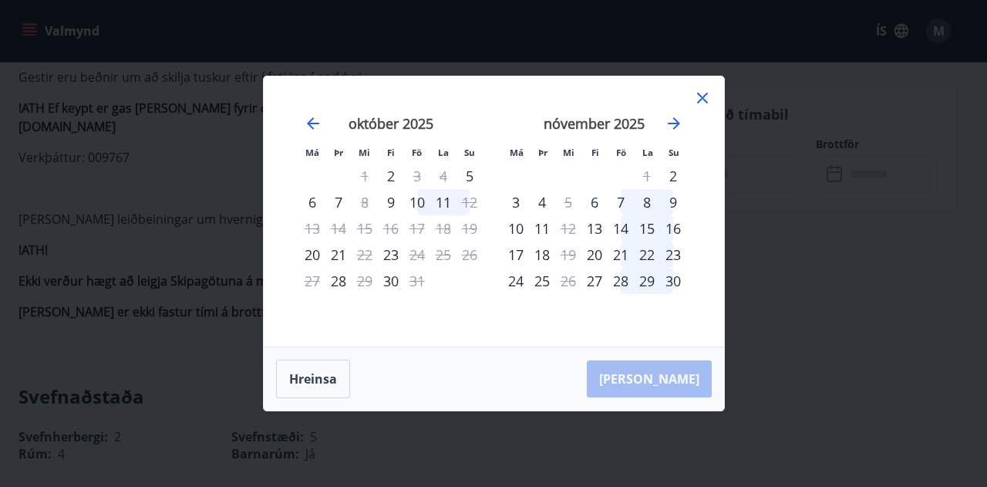
click at [625, 280] on div "28" at bounding box center [621, 281] width 26 height 26
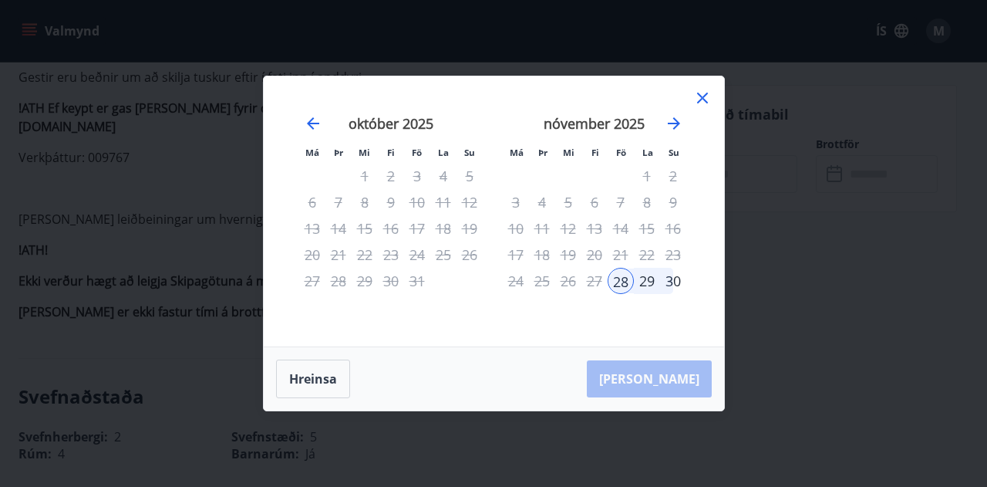
click at [668, 278] on div "30" at bounding box center [673, 281] width 26 height 26
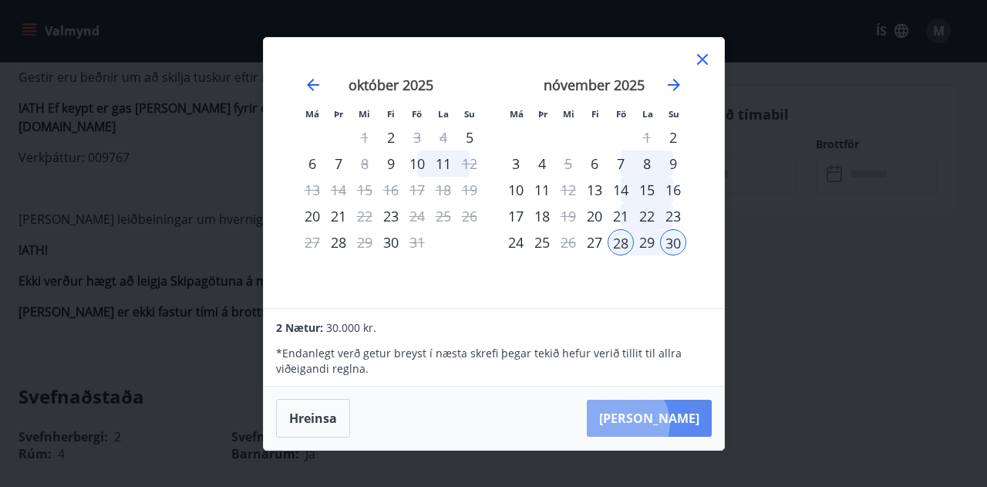
click at [670, 423] on button "Taka Frá" at bounding box center [649, 418] width 125 height 37
drag, startPoint x: 705, startPoint y: 59, endPoint x: 713, endPoint y: 64, distance: 9.7
click at [706, 59] on icon at bounding box center [702, 59] width 19 height 19
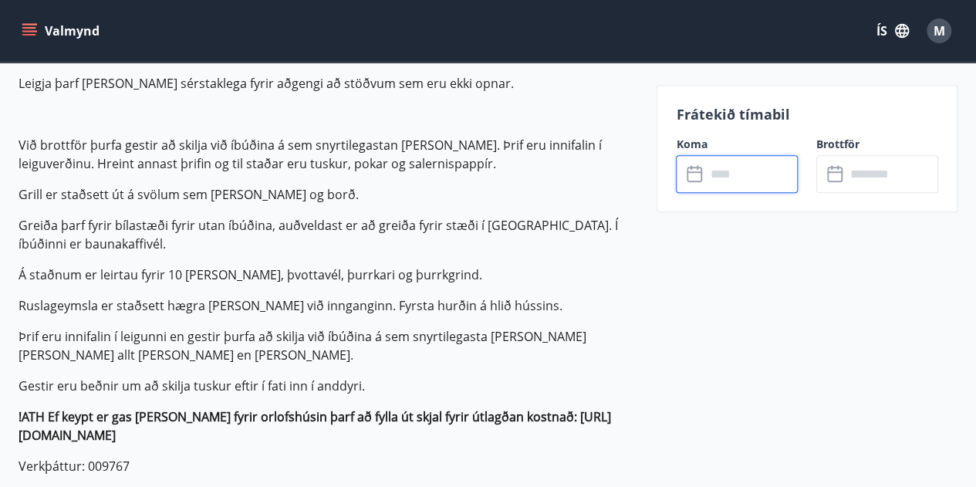
scroll to position [0, 0]
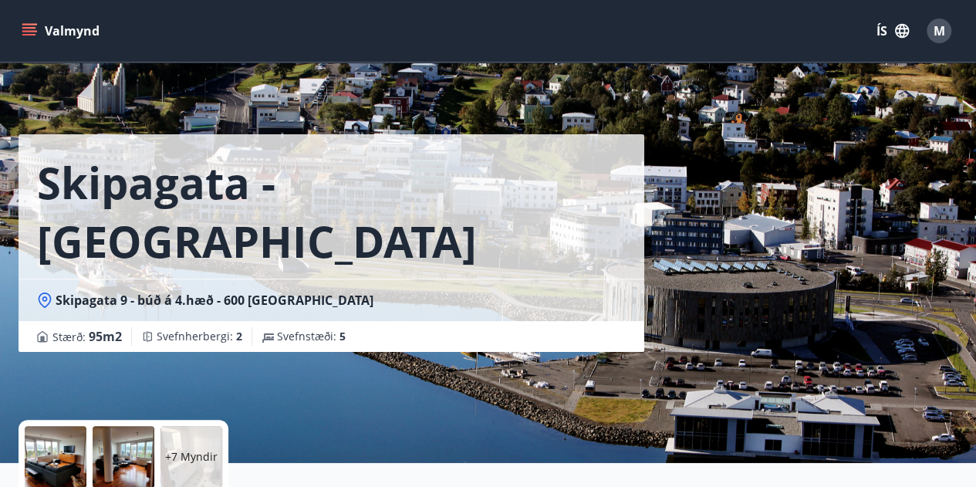
click at [40, 28] on button "Valmynd" at bounding box center [62, 31] width 87 height 28
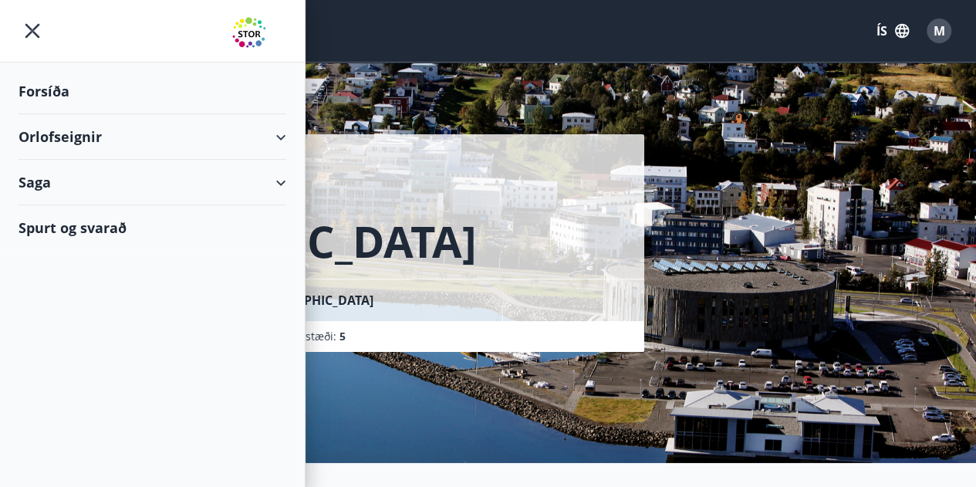
click at [47, 87] on div "Forsíða" at bounding box center [153, 92] width 268 height 46
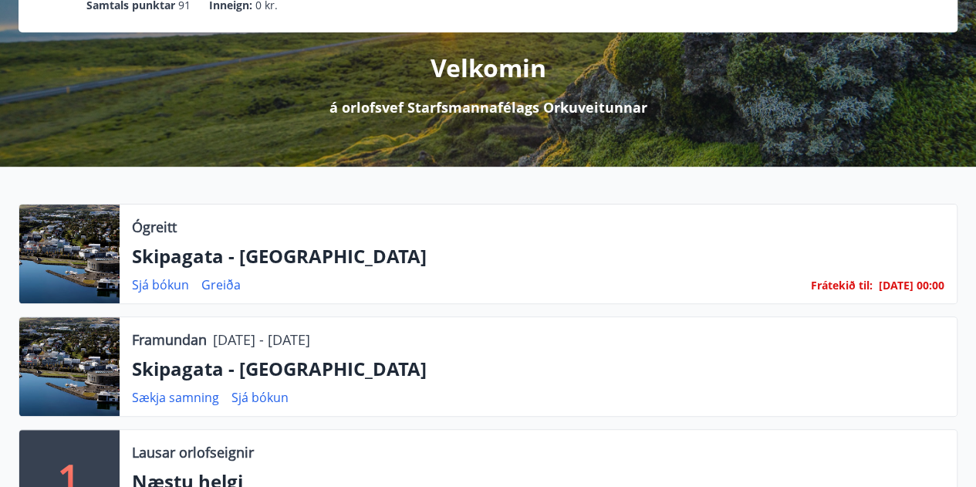
scroll to position [309, 0]
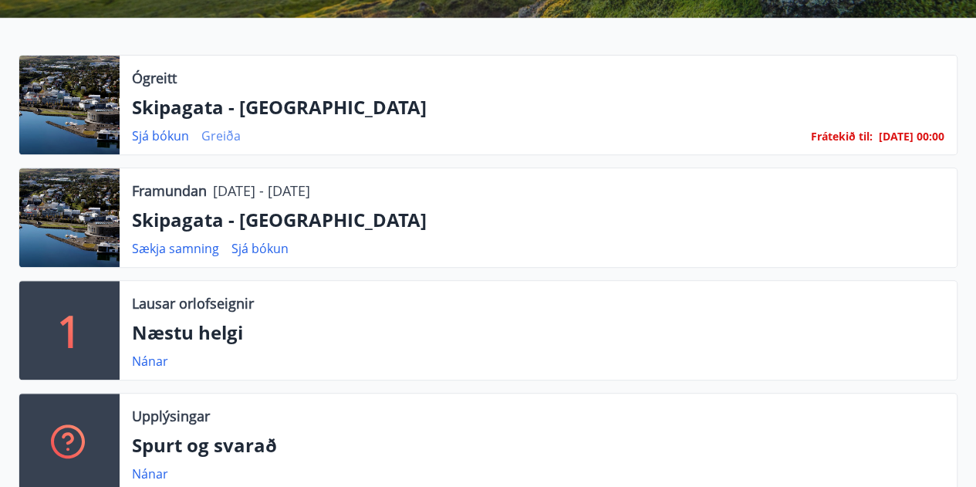
click at [214, 133] on link "Greiða" at bounding box center [220, 135] width 39 height 17
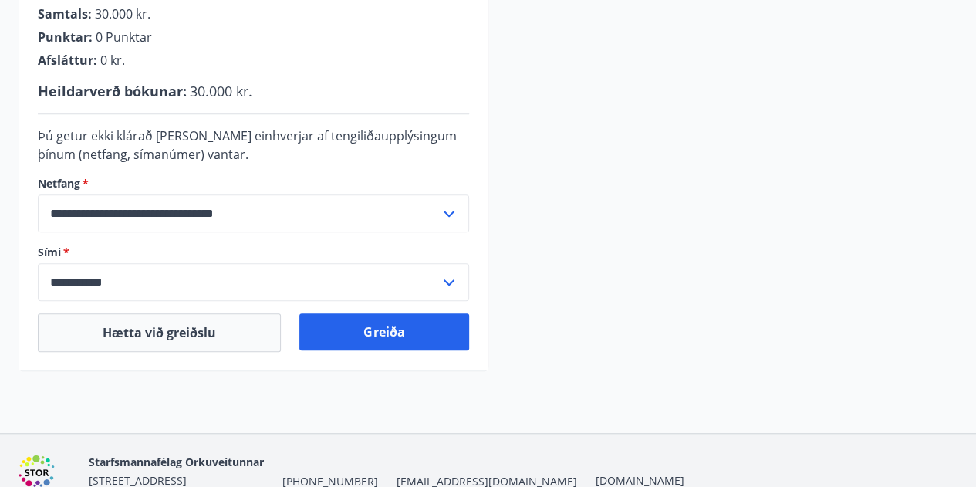
scroll to position [511, 0]
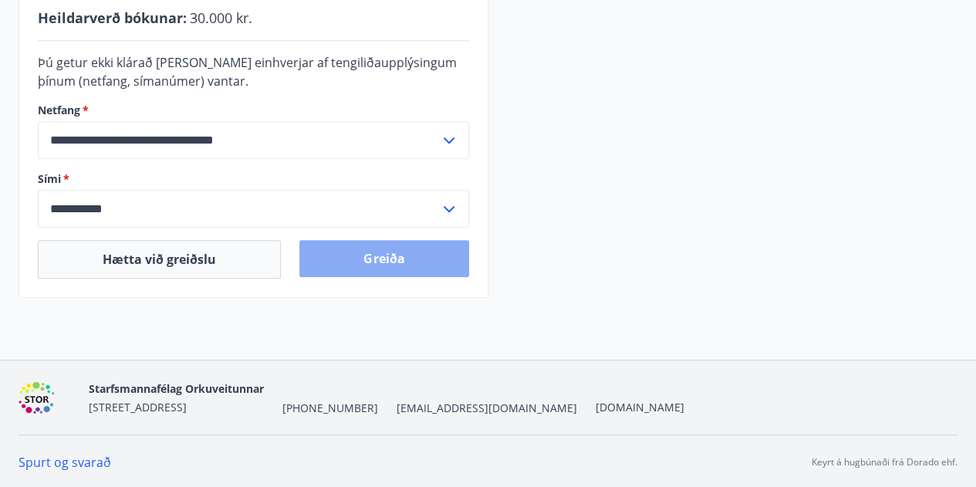
click at [390, 255] on button "Greiða" at bounding box center [383, 258] width 169 height 37
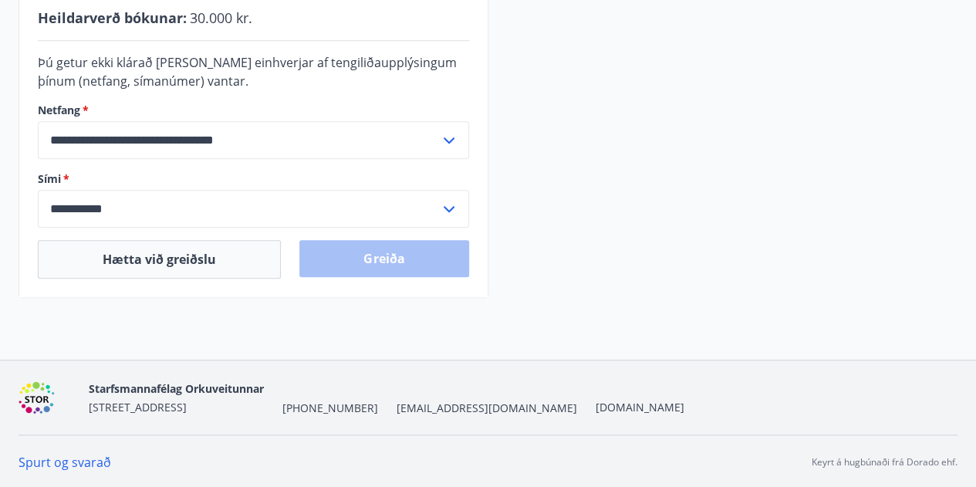
scroll to position [264, 0]
